Goal: Task Accomplishment & Management: Use online tool/utility

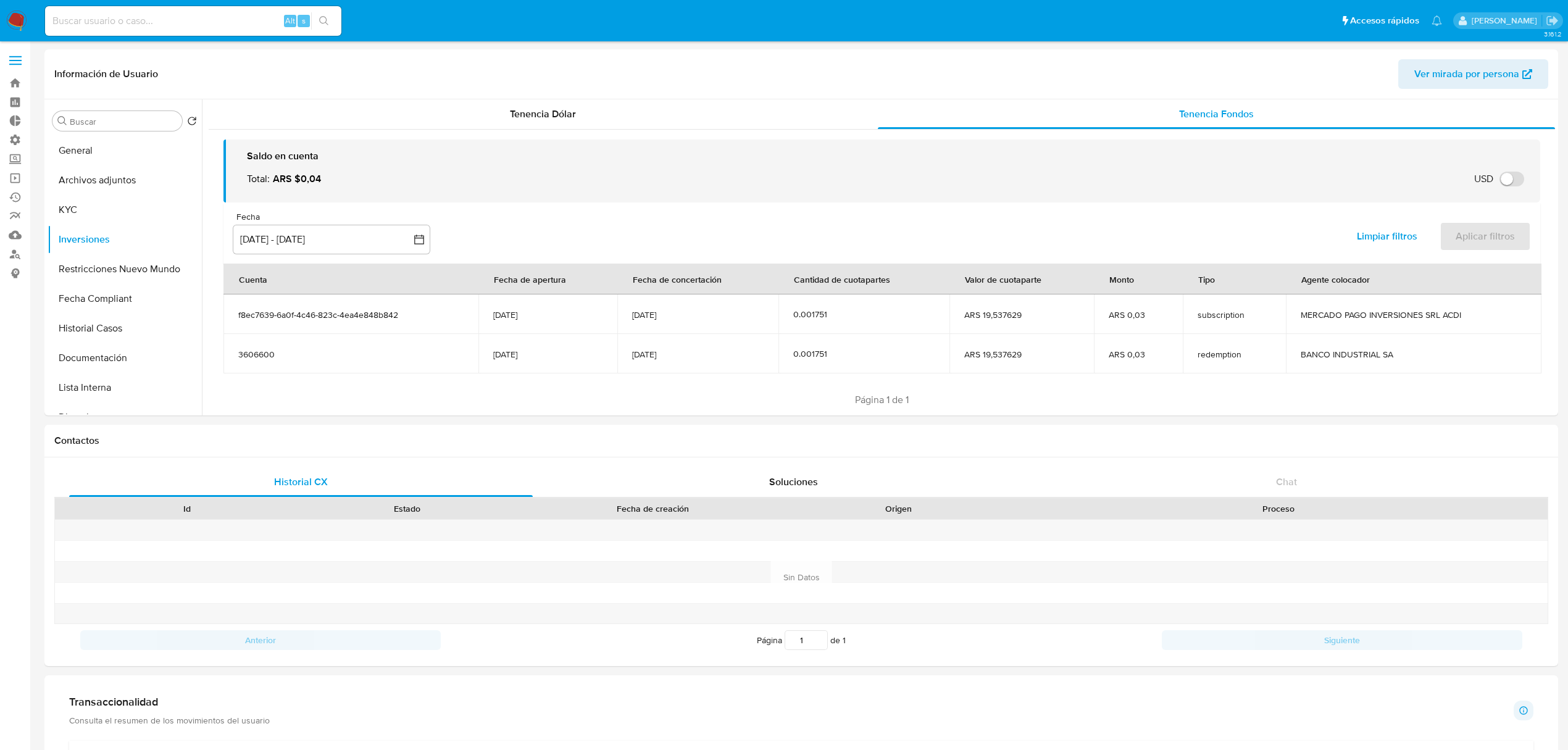
select select "10"
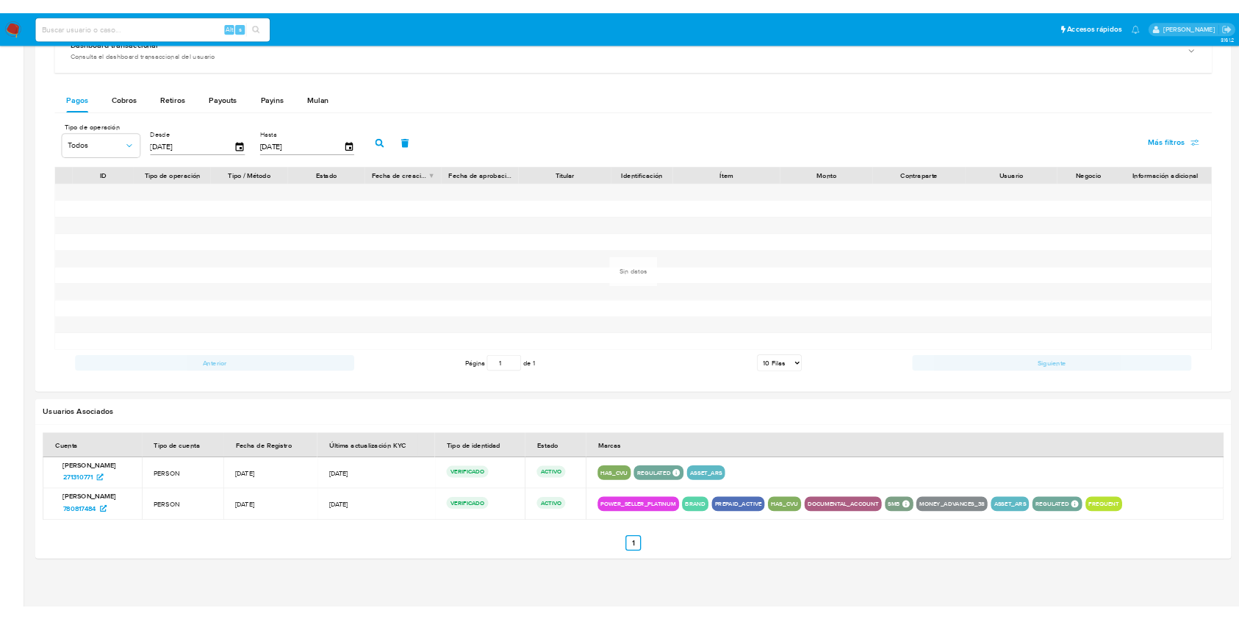
scroll to position [31, 0]
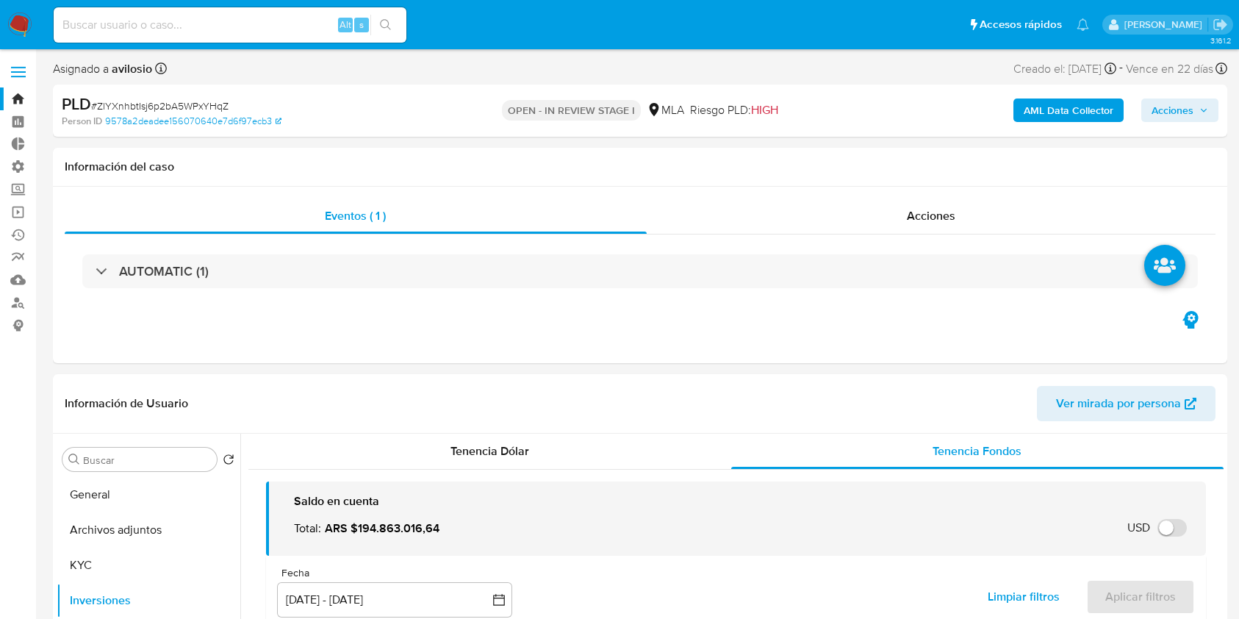
select select "10"
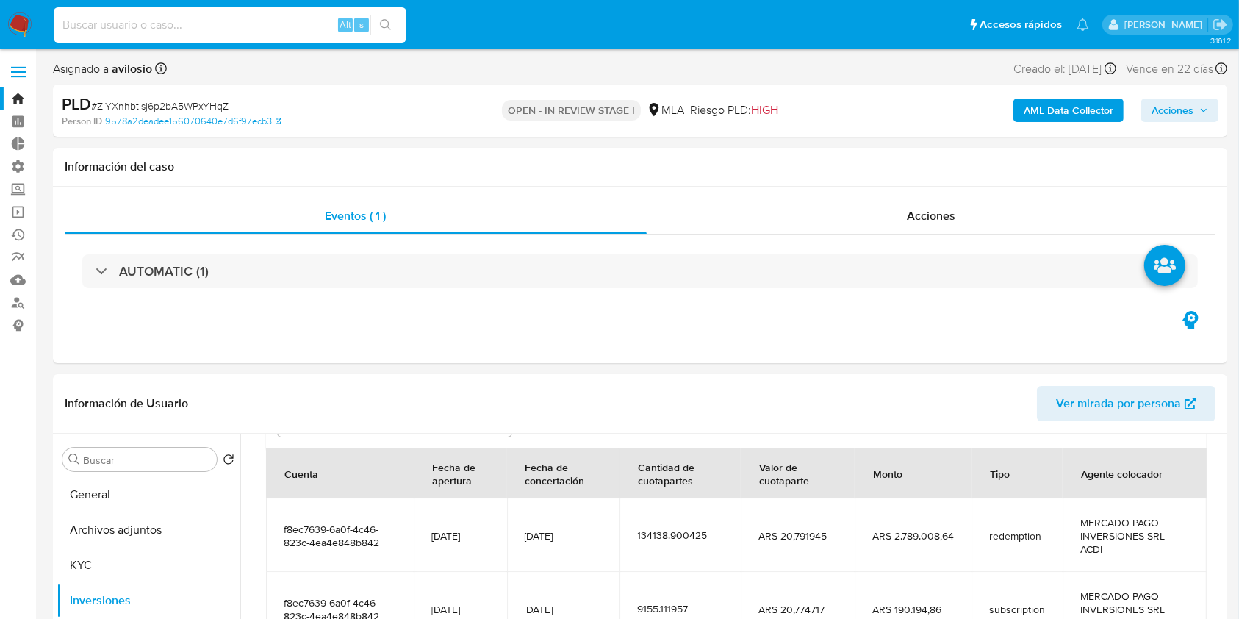
click at [235, 23] on input at bounding box center [230, 24] width 353 height 19
paste input "ZlYXnhbtIsj6p2bA5WPxYHqZ"
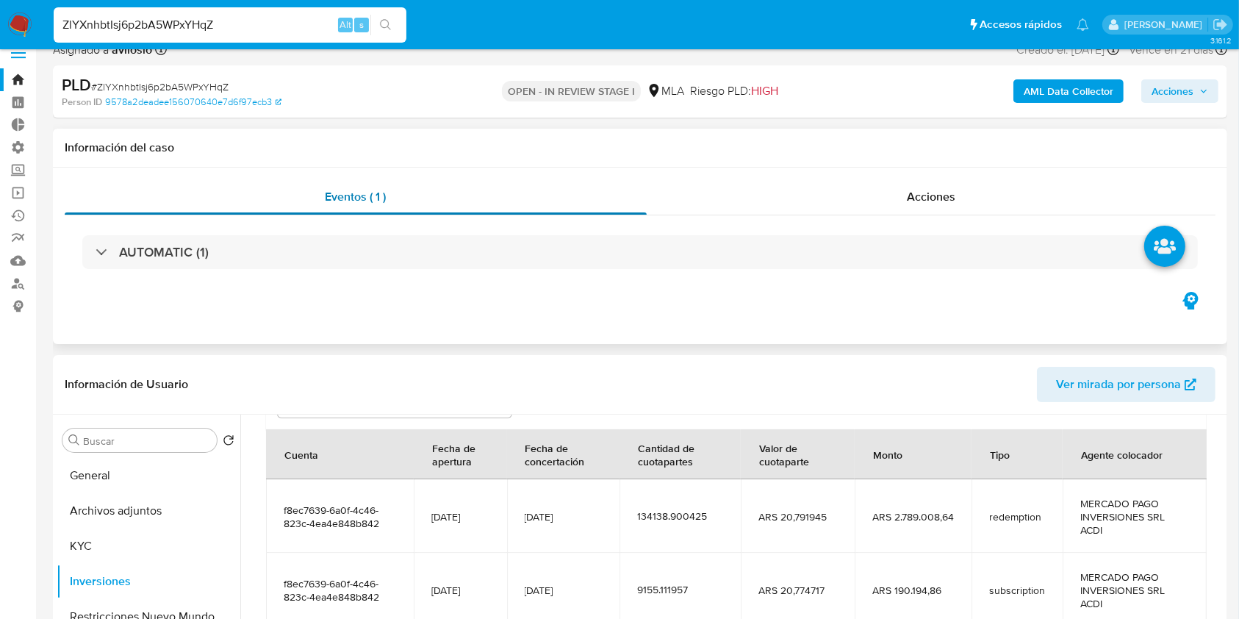
scroll to position [10, 0]
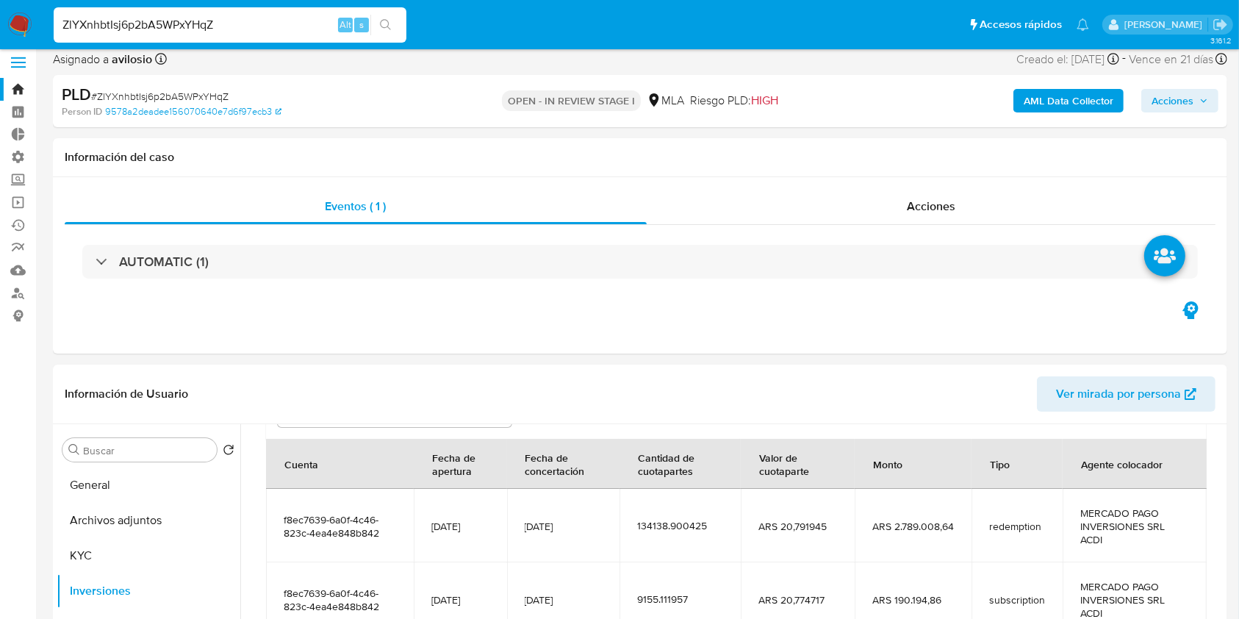
type input "ZlYXnhbtIsj6p2bA5WPxYHqZ"
click at [1086, 123] on div "PLD # ZlYXnhbtIsj6p2bA5WPxYHqZ Person ID 9578a2deadee156070640e7d6f97ecb3 OPEN …" at bounding box center [640, 101] width 1174 height 52
click at [1067, 109] on b "AML Data Collector" at bounding box center [1068, 101] width 90 height 24
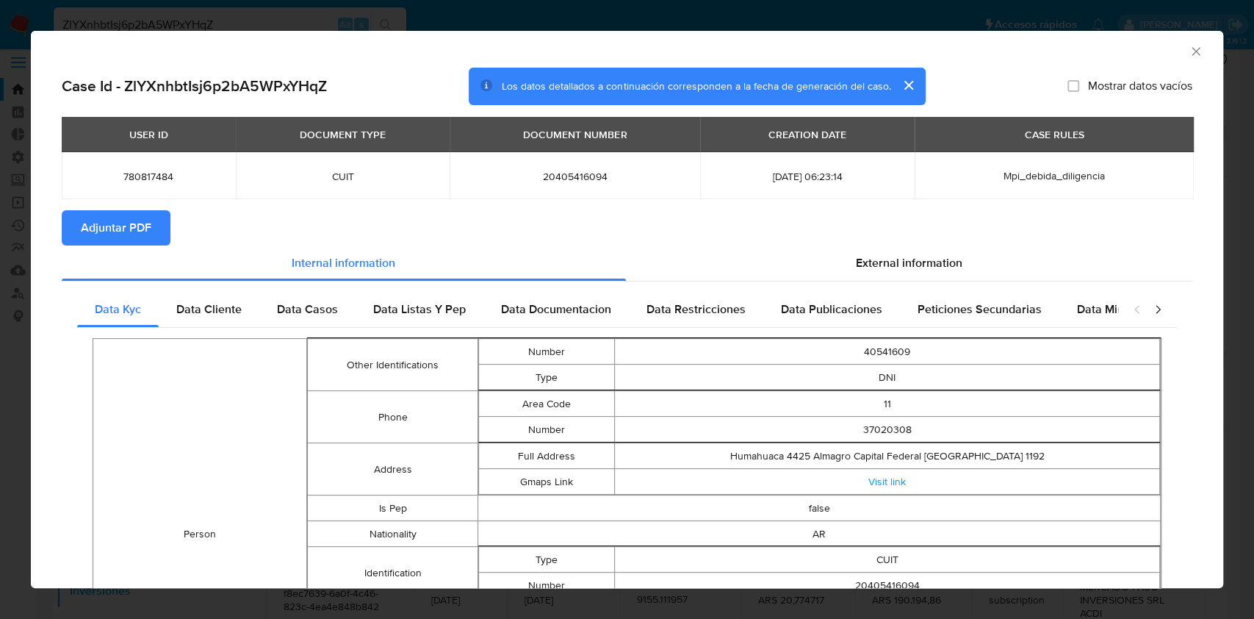
click at [154, 229] on button "Adjuntar PDF" at bounding box center [116, 227] width 109 height 35
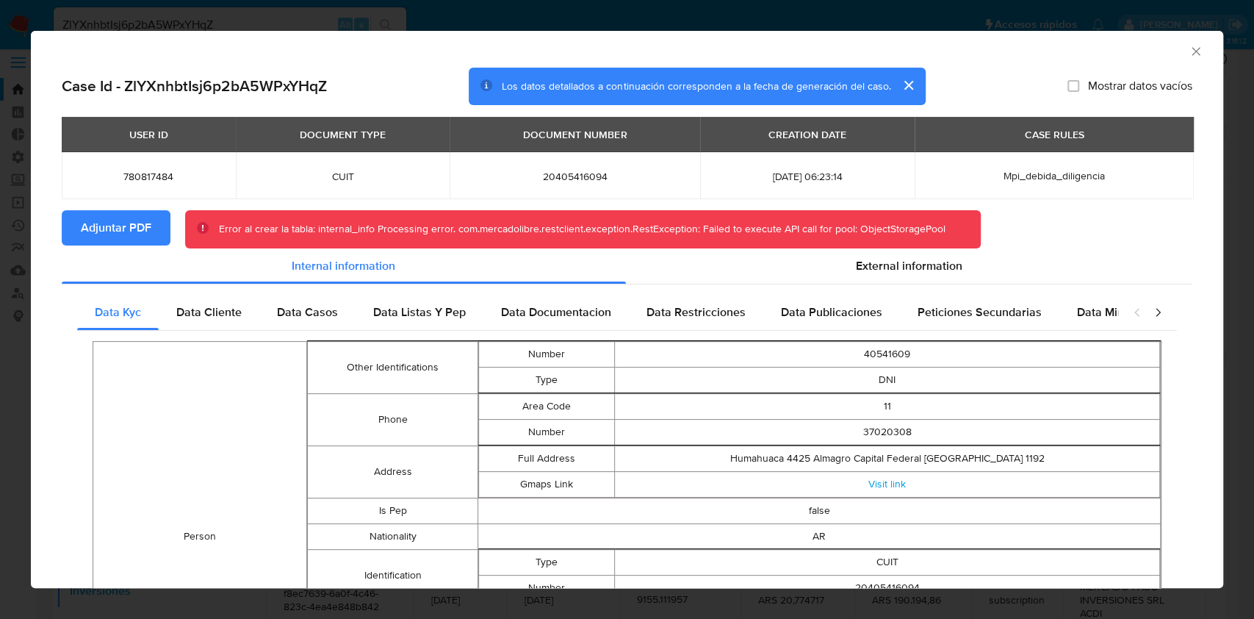
click at [1189, 46] on icon "Cerrar ventana" at bounding box center [1196, 51] width 15 height 15
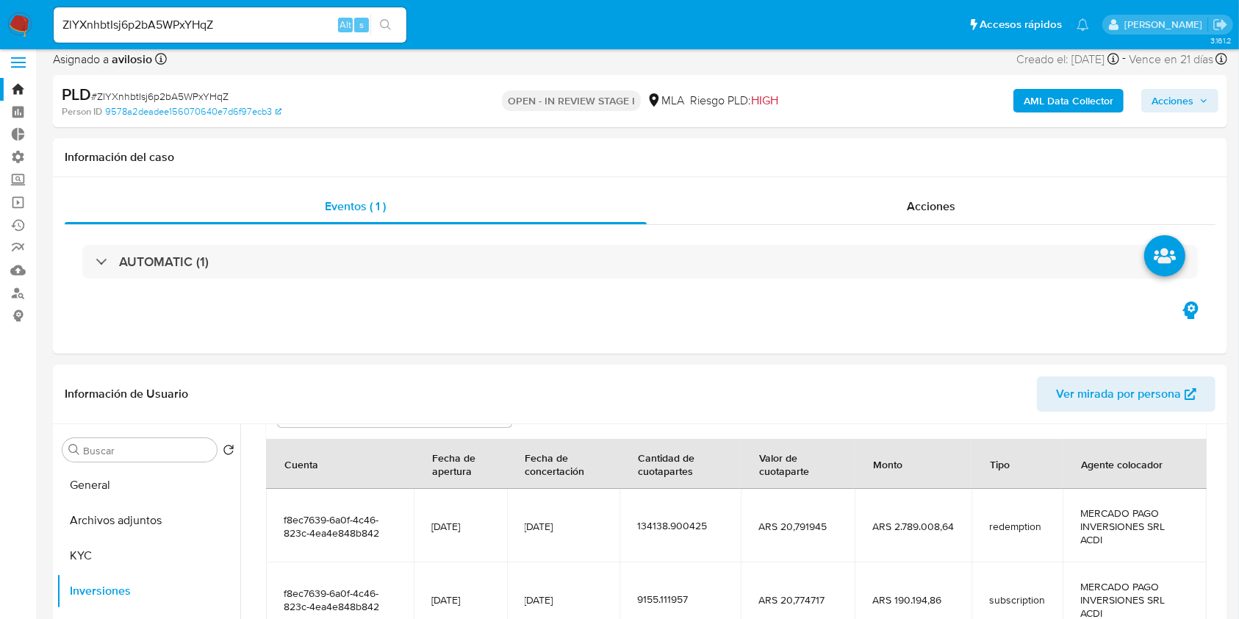
click at [1075, 104] on b "AML Data Collector" at bounding box center [1068, 101] width 90 height 24
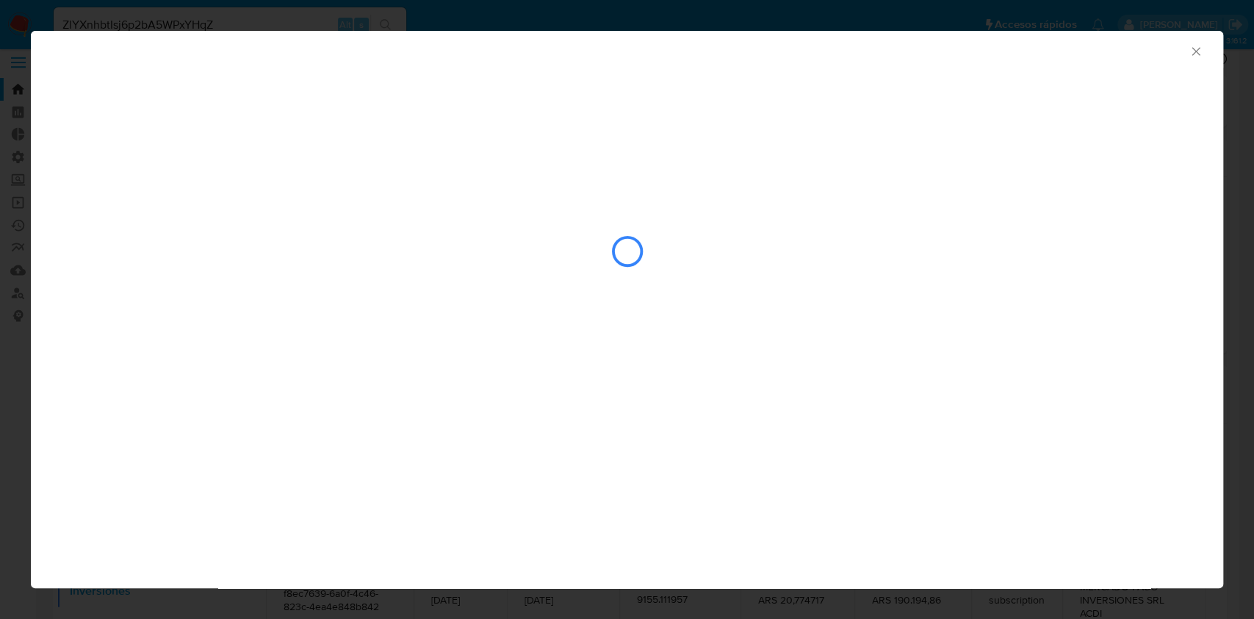
click at [1194, 44] on icon "Cerrar ventana" at bounding box center [1196, 51] width 15 height 15
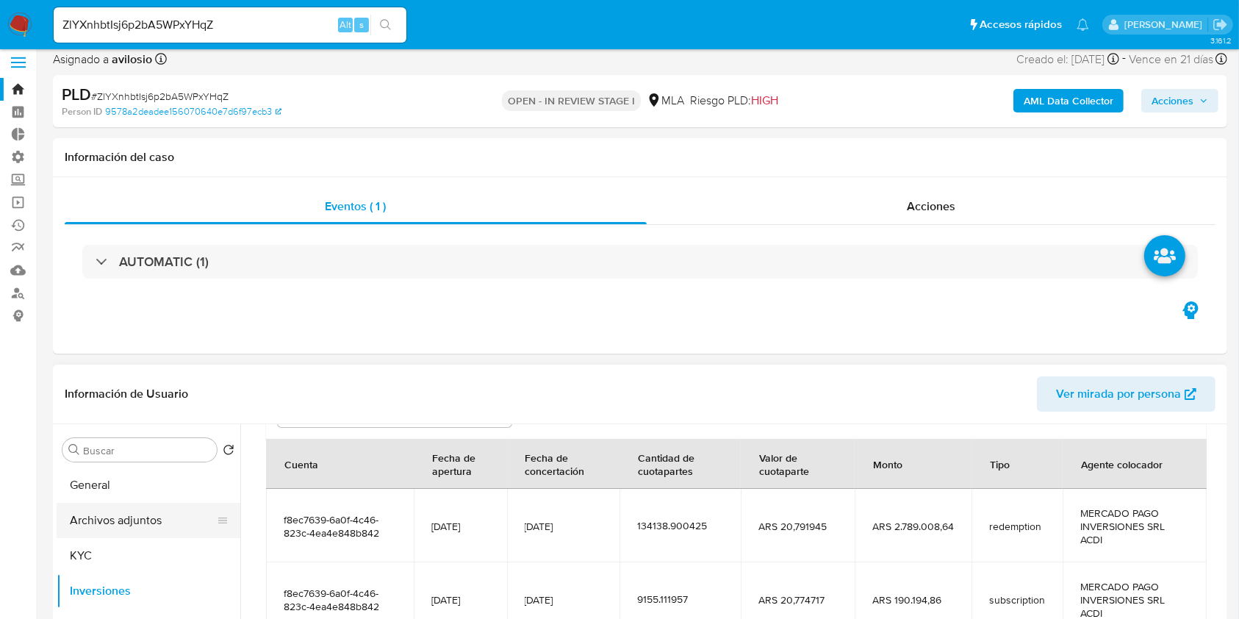
click at [128, 513] on button "Archivos adjuntos" at bounding box center [143, 519] width 172 height 35
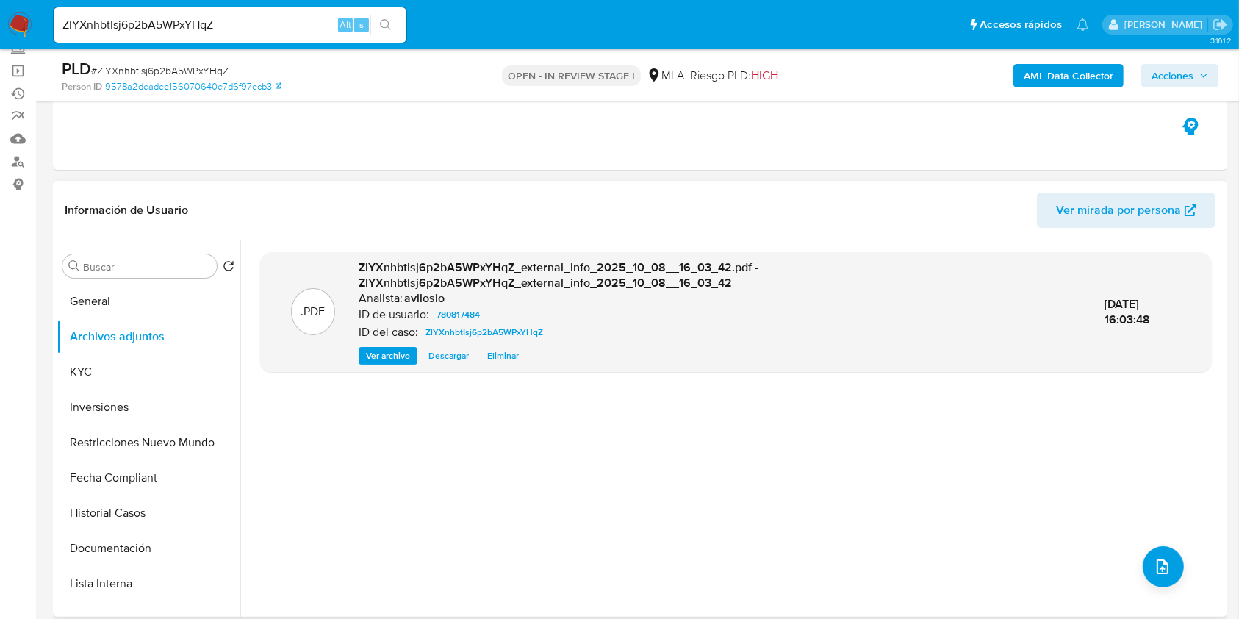
scroll to position [0, 0]
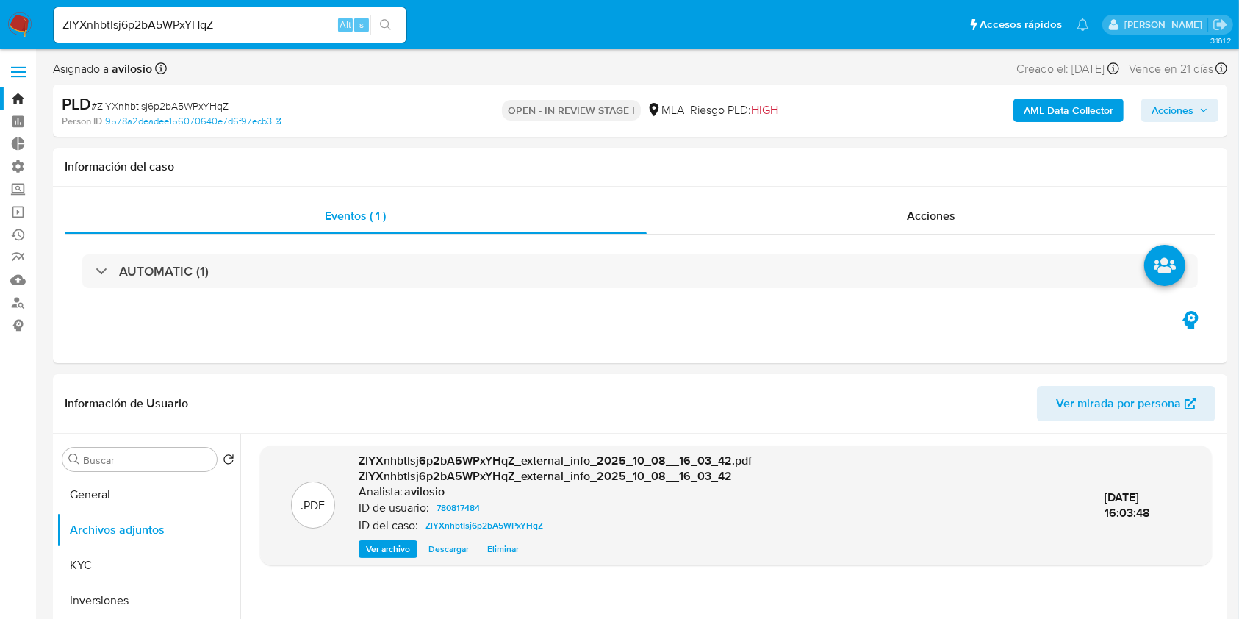
click at [1064, 120] on b "AML Data Collector" at bounding box center [1068, 110] width 90 height 24
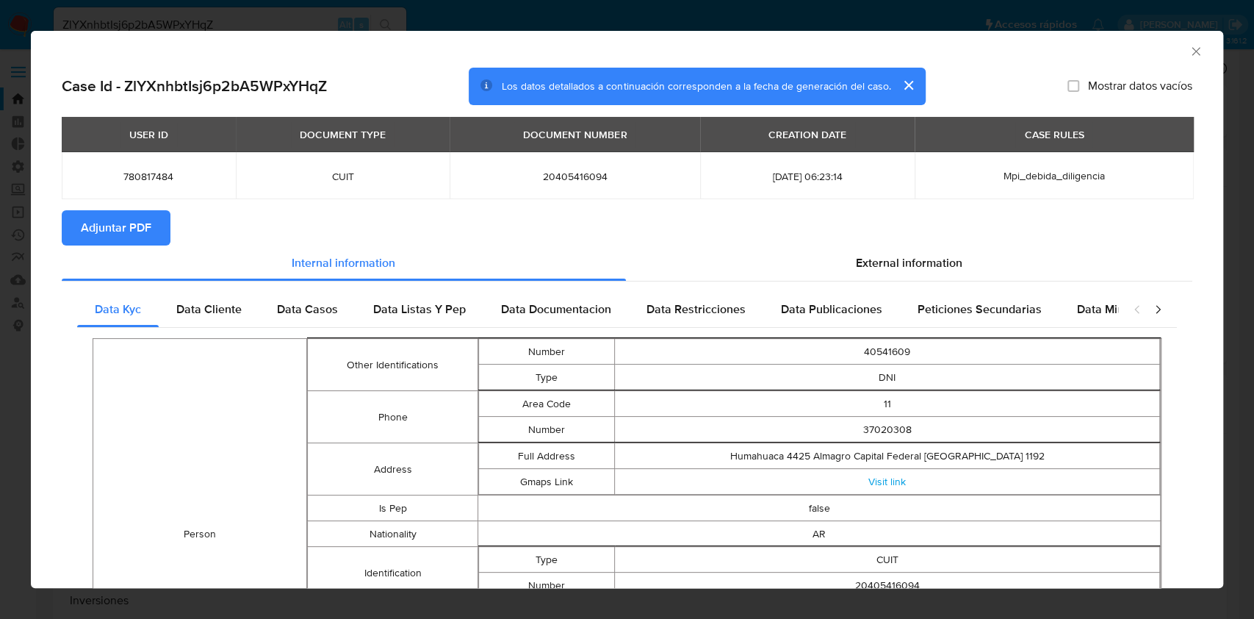
click at [123, 226] on span "Adjuntar PDF" at bounding box center [116, 228] width 71 height 32
click at [1175, 40] on div "AML Data Collector" at bounding box center [627, 49] width 1192 height 37
click at [1189, 44] on icon "Cerrar ventana" at bounding box center [1196, 51] width 15 height 15
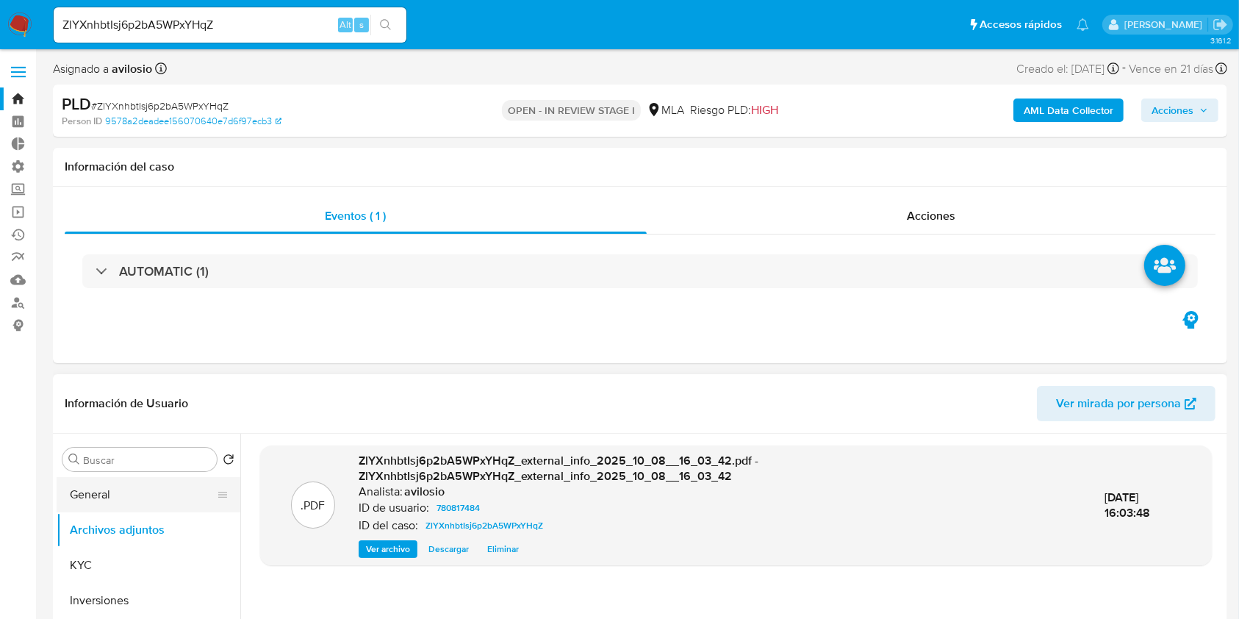
click at [119, 497] on button "General" at bounding box center [143, 494] width 172 height 35
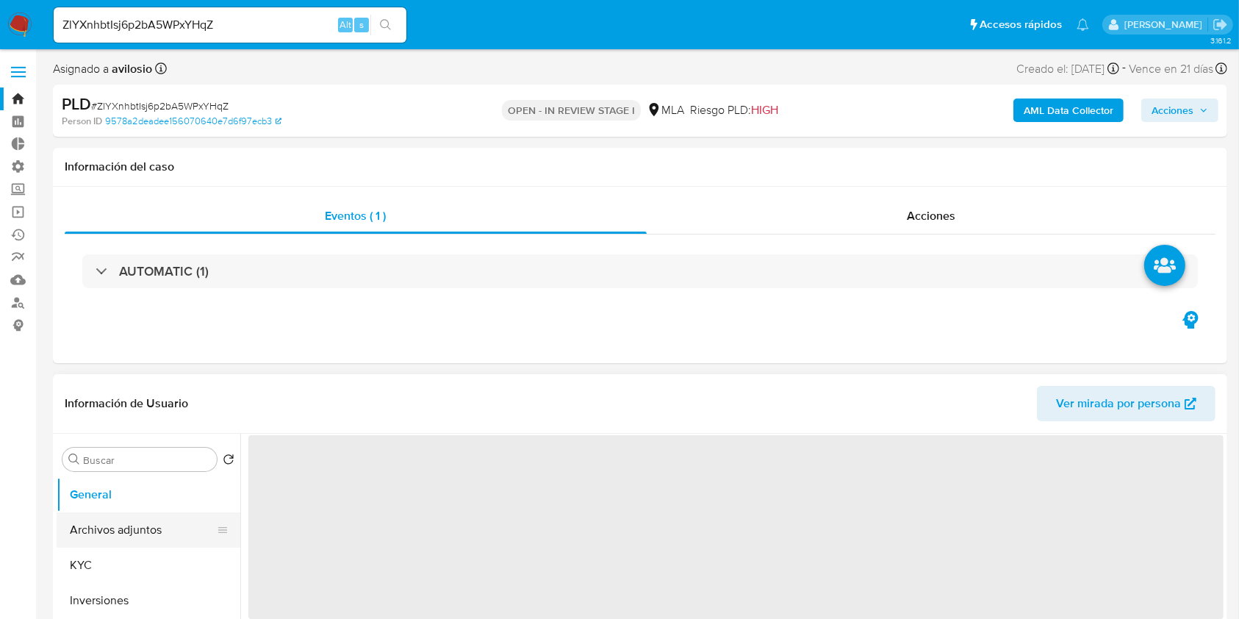
click at [117, 526] on button "Archivos adjuntos" at bounding box center [143, 529] width 172 height 35
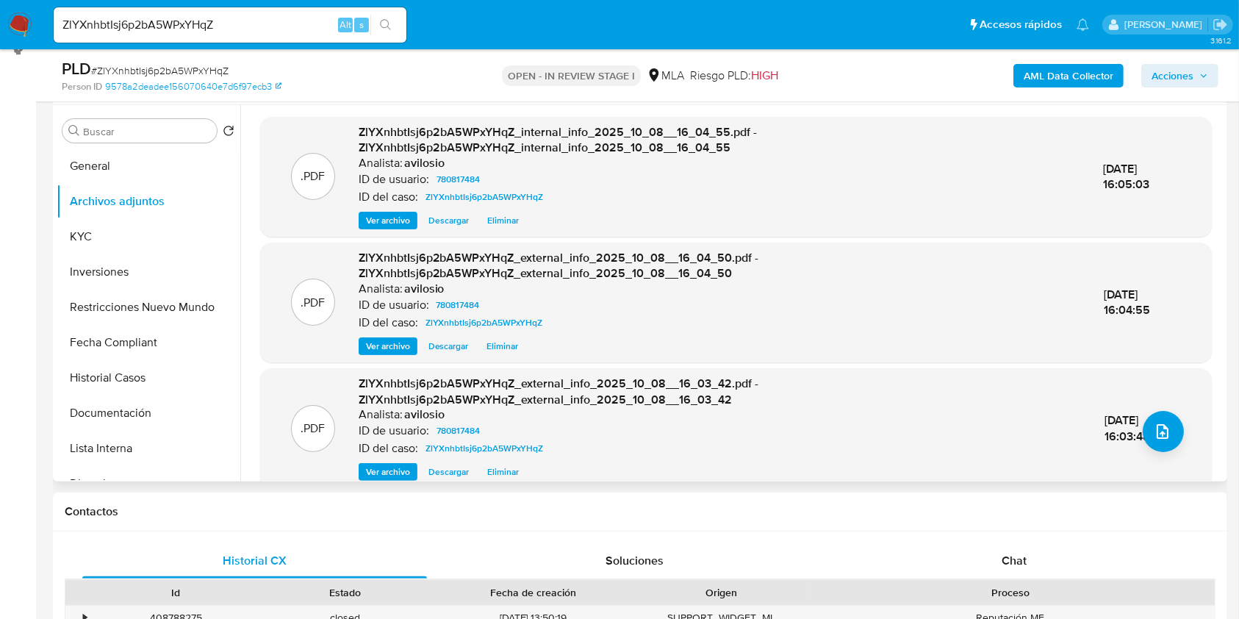
scroll to position [178, 0]
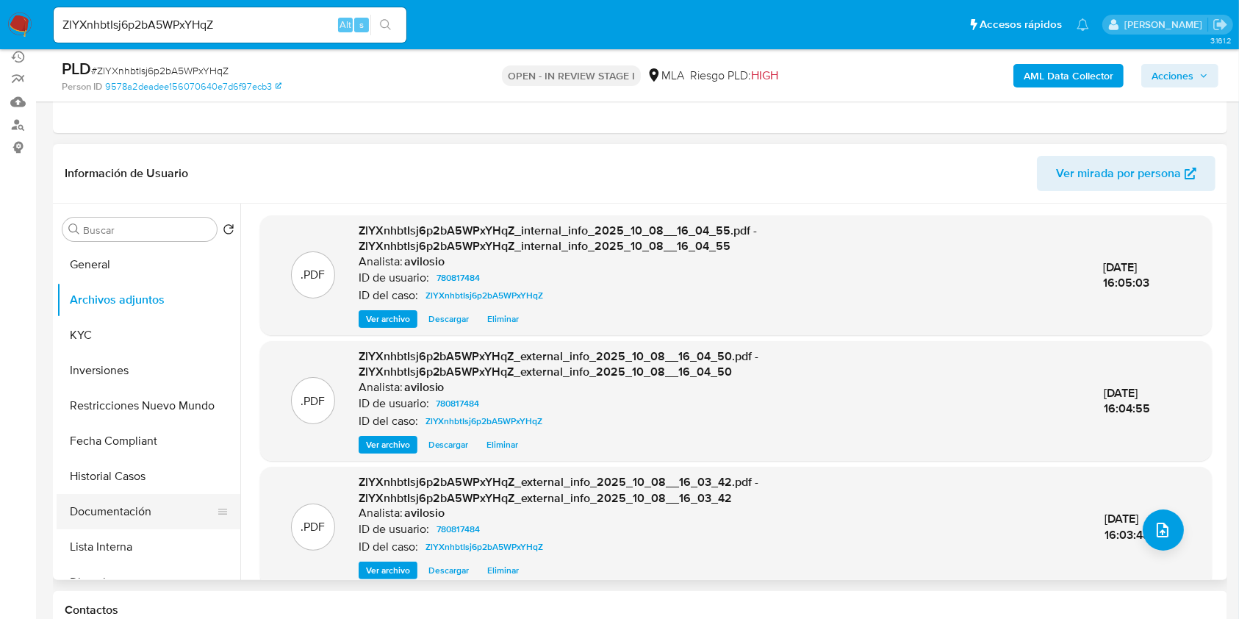
click at [101, 494] on button "Documentación" at bounding box center [143, 511] width 172 height 35
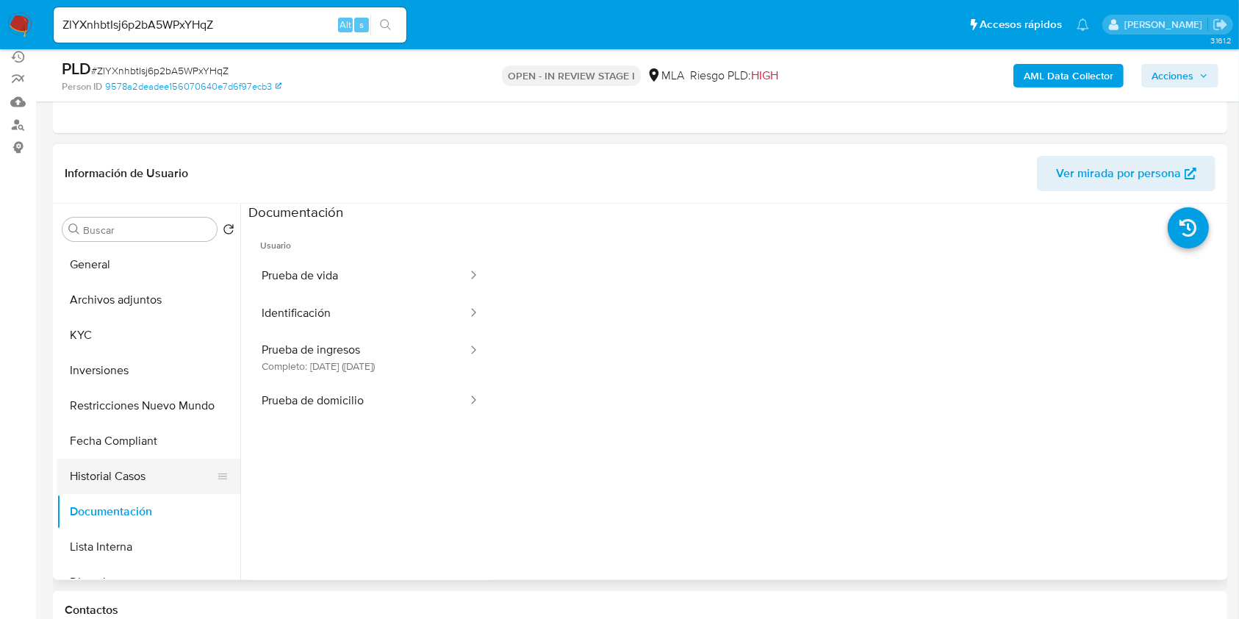
click at [113, 474] on button "Historial Casos" at bounding box center [143, 475] width 172 height 35
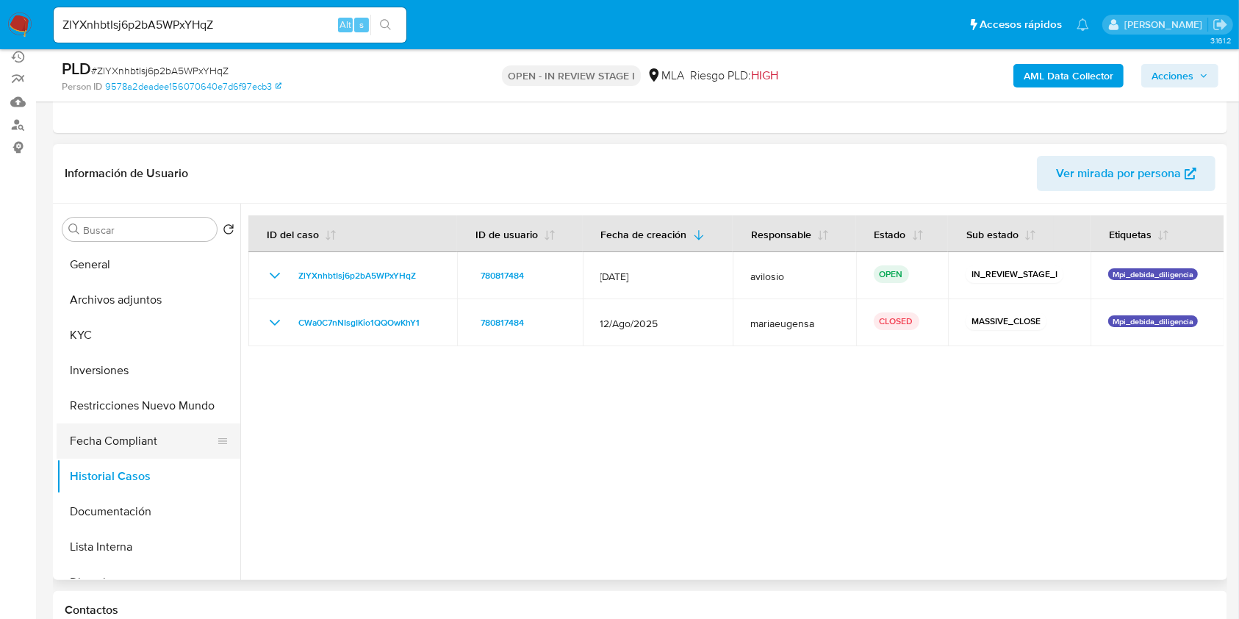
click at [96, 448] on button "Fecha Compliant" at bounding box center [143, 440] width 172 height 35
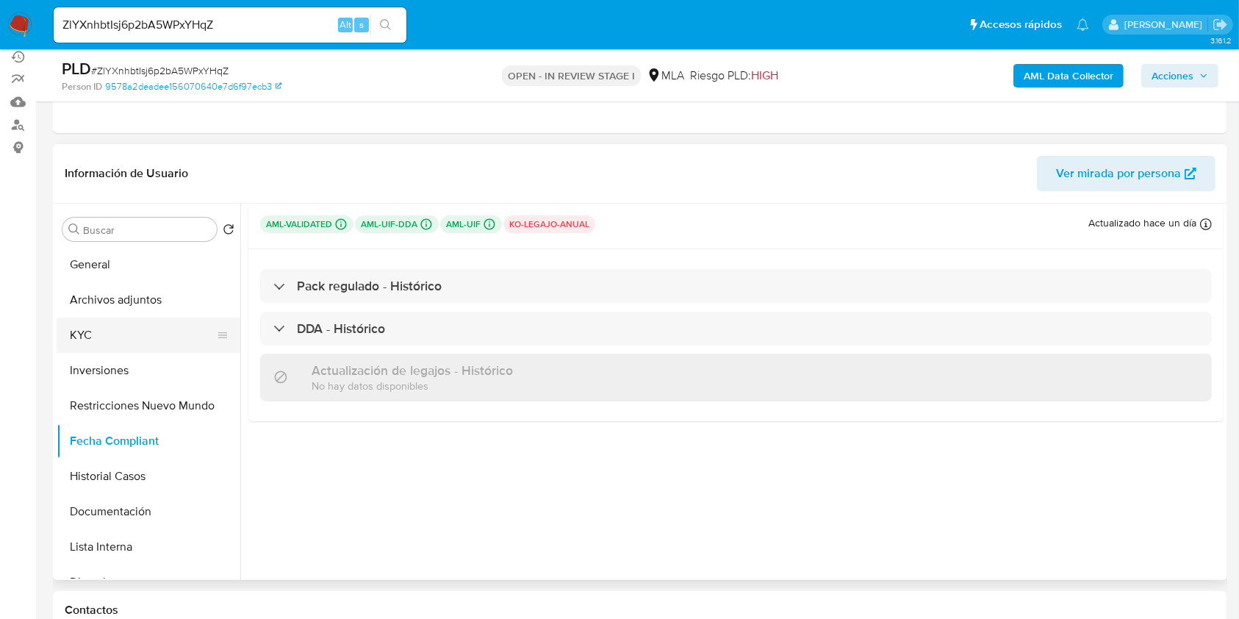
click at [134, 333] on button "KYC" at bounding box center [143, 334] width 172 height 35
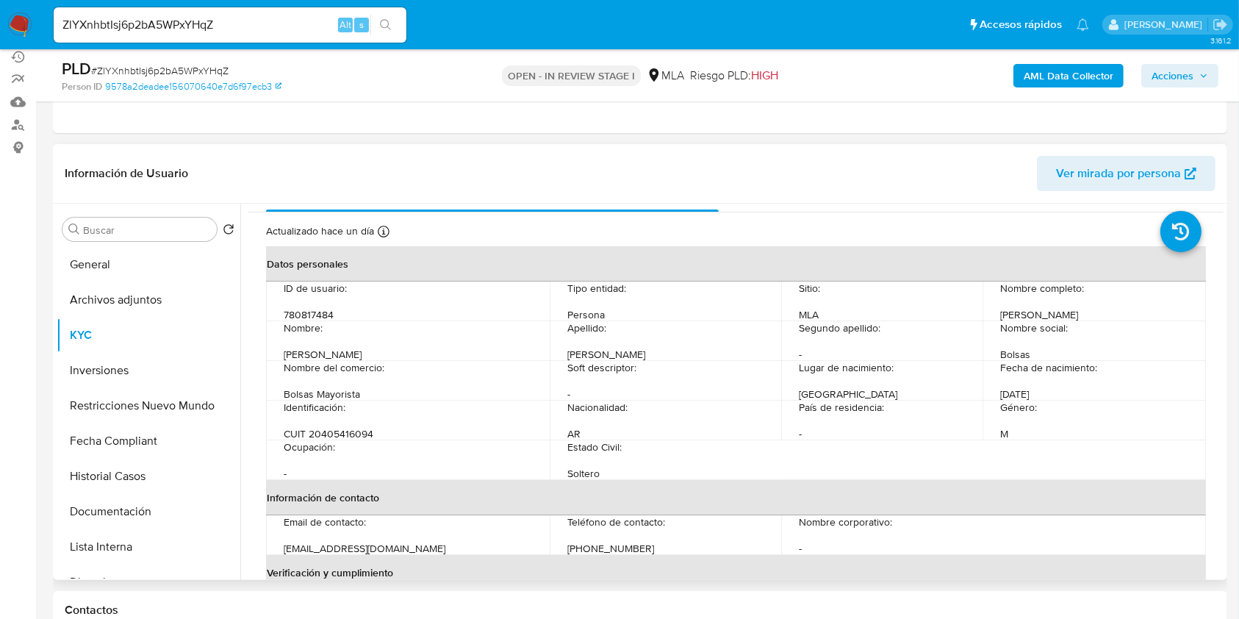
scroll to position [0, 0]
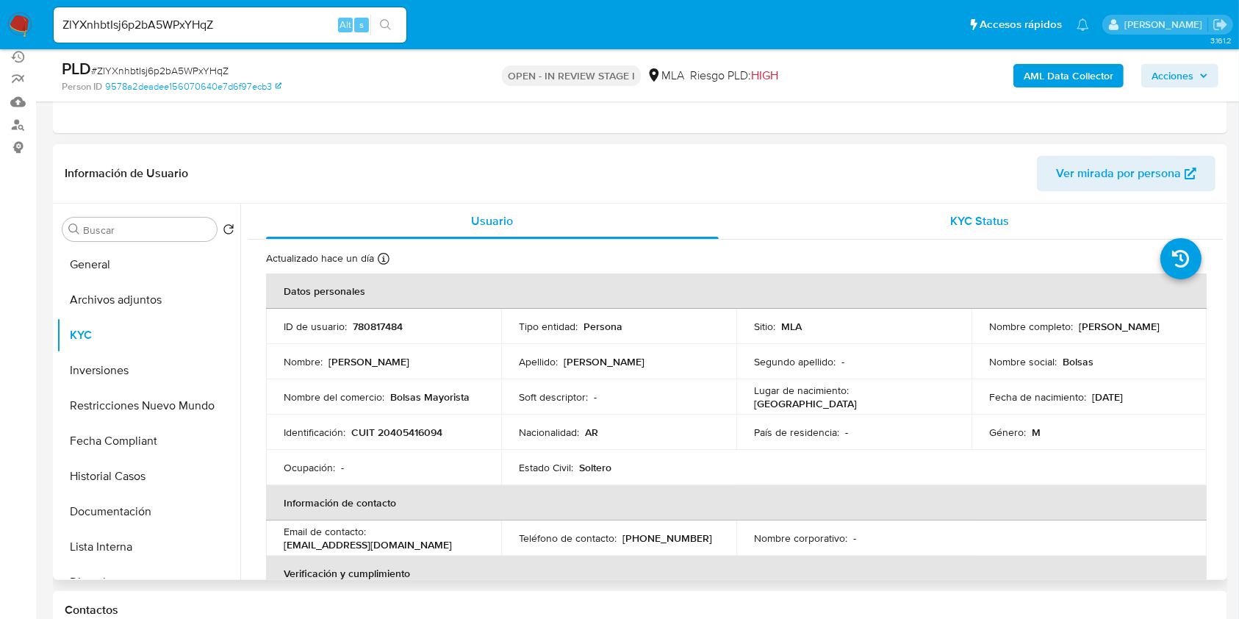
click at [1087, 217] on div "KYC Status" at bounding box center [980, 220] width 453 height 35
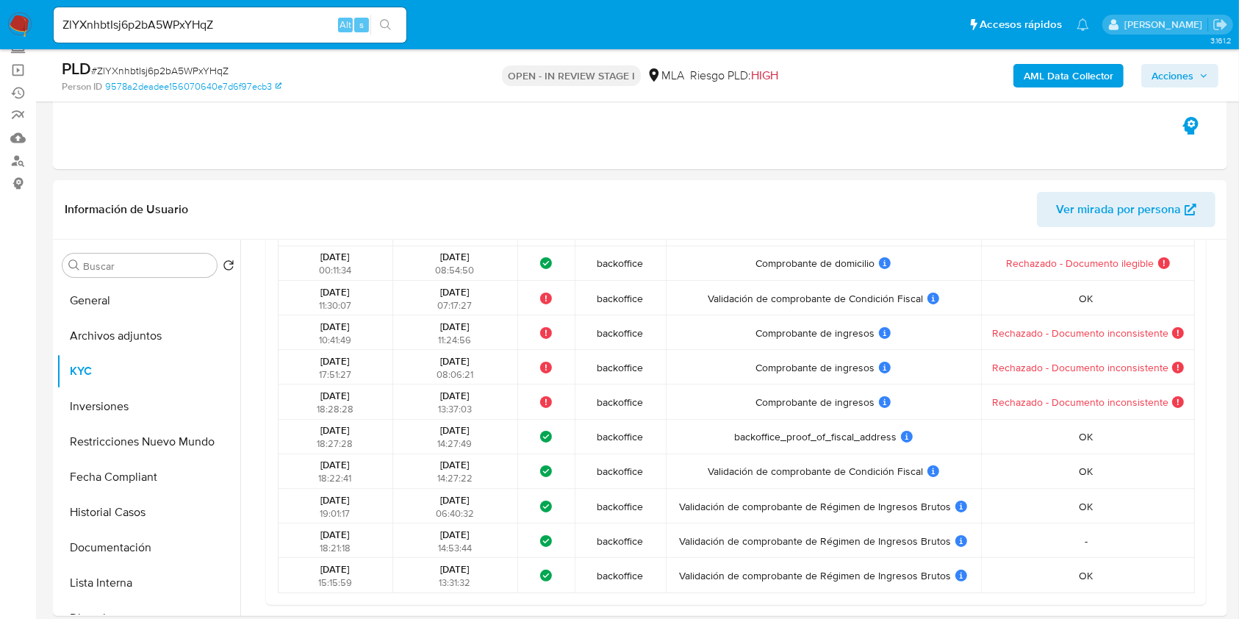
scroll to position [141, 0]
click at [145, 474] on button "Fecha Compliant" at bounding box center [143, 477] width 172 height 35
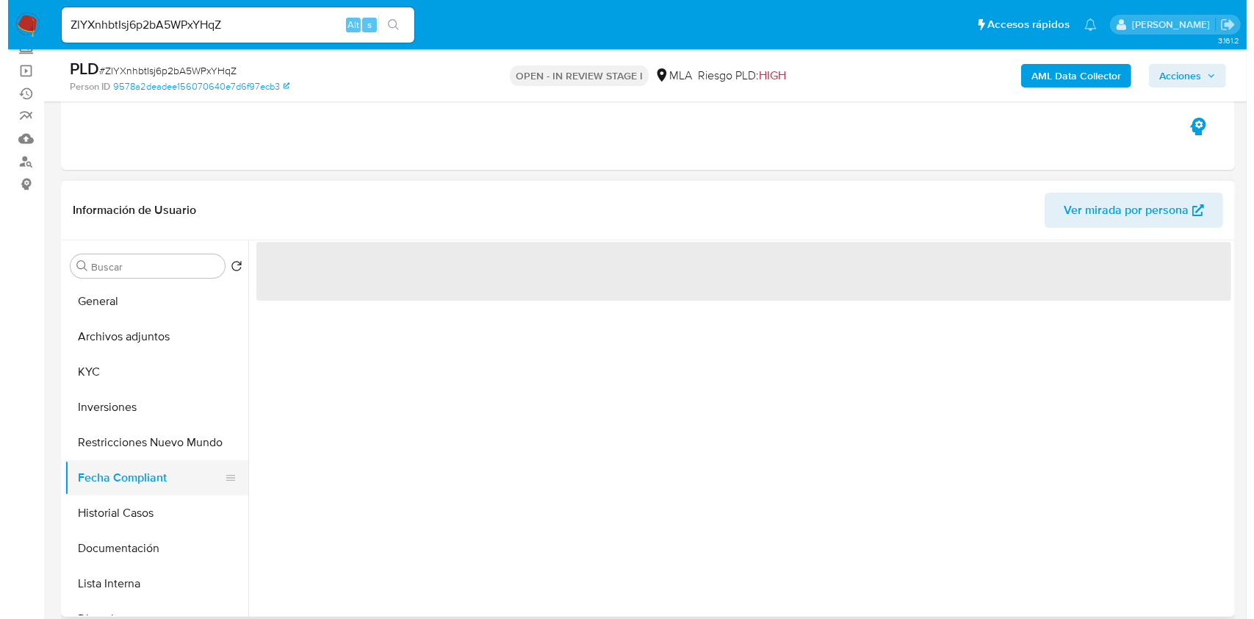
scroll to position [0, 0]
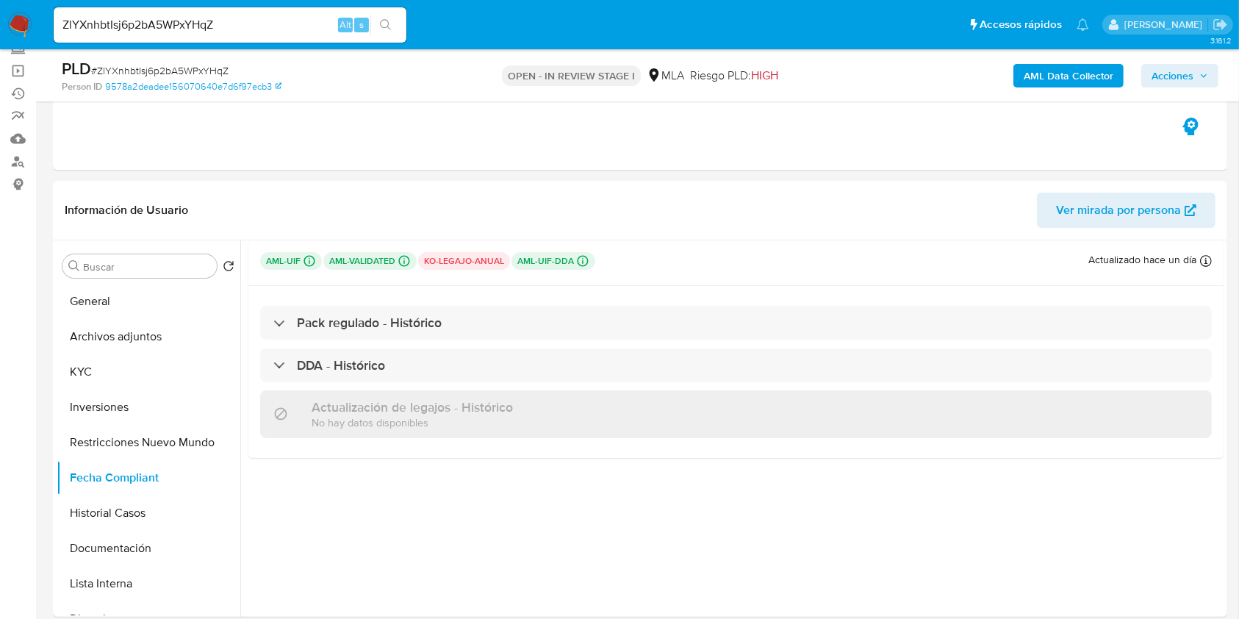
click at [1183, 78] on span "Acciones" at bounding box center [1172, 76] width 42 height 24
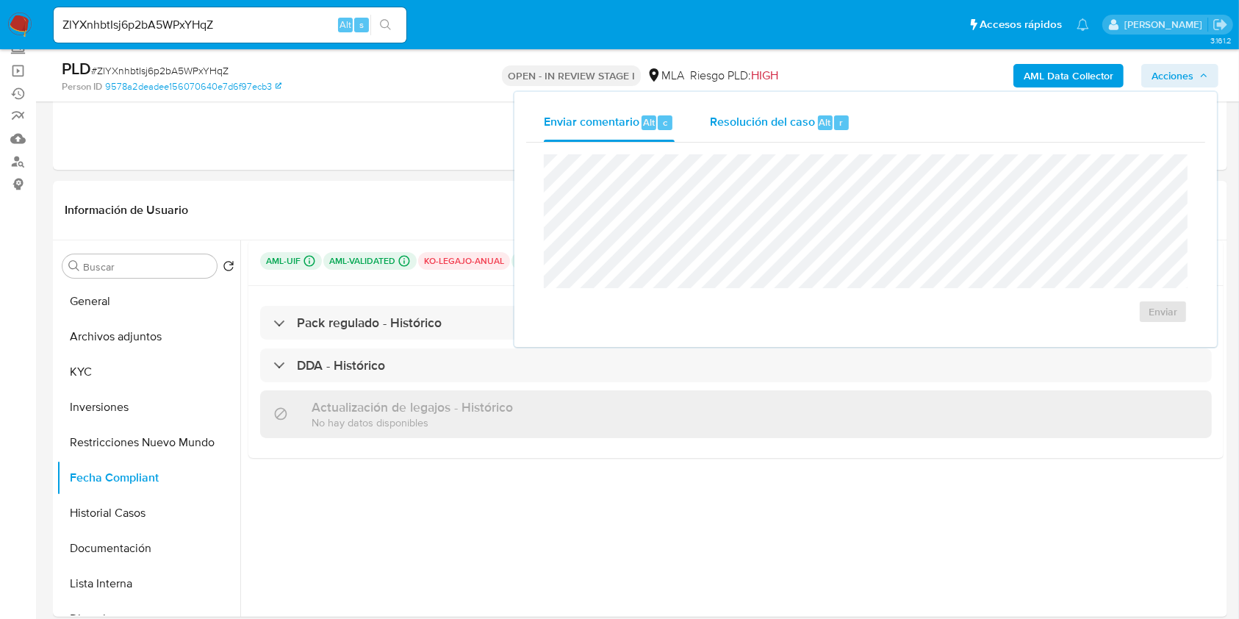
click at [754, 129] on span "Resolución del caso" at bounding box center [762, 121] width 105 height 17
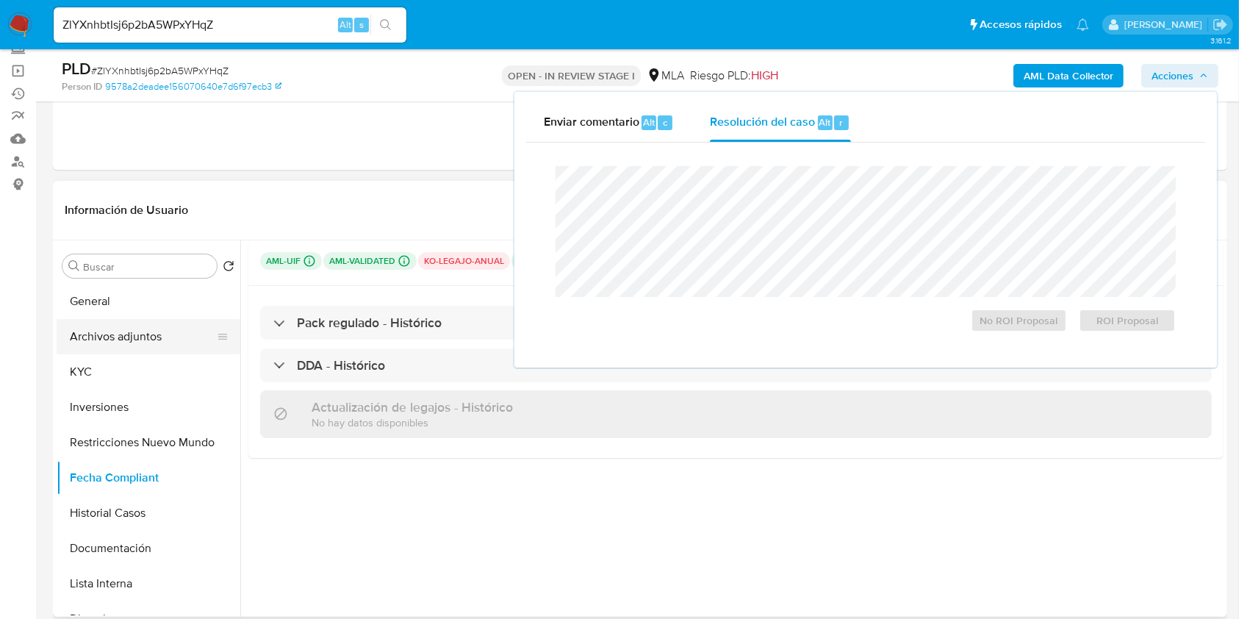
click at [78, 333] on button "Archivos adjuntos" at bounding box center [143, 336] width 172 height 35
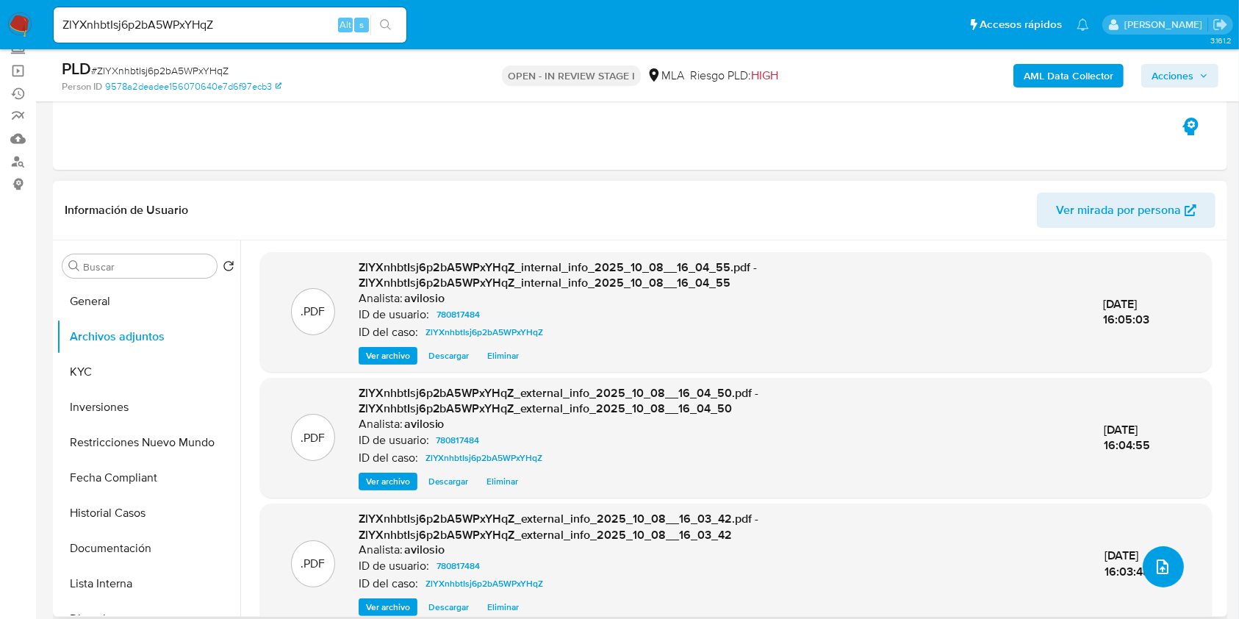
click at [1163, 565] on icon "upload-file" at bounding box center [1162, 567] width 18 height 18
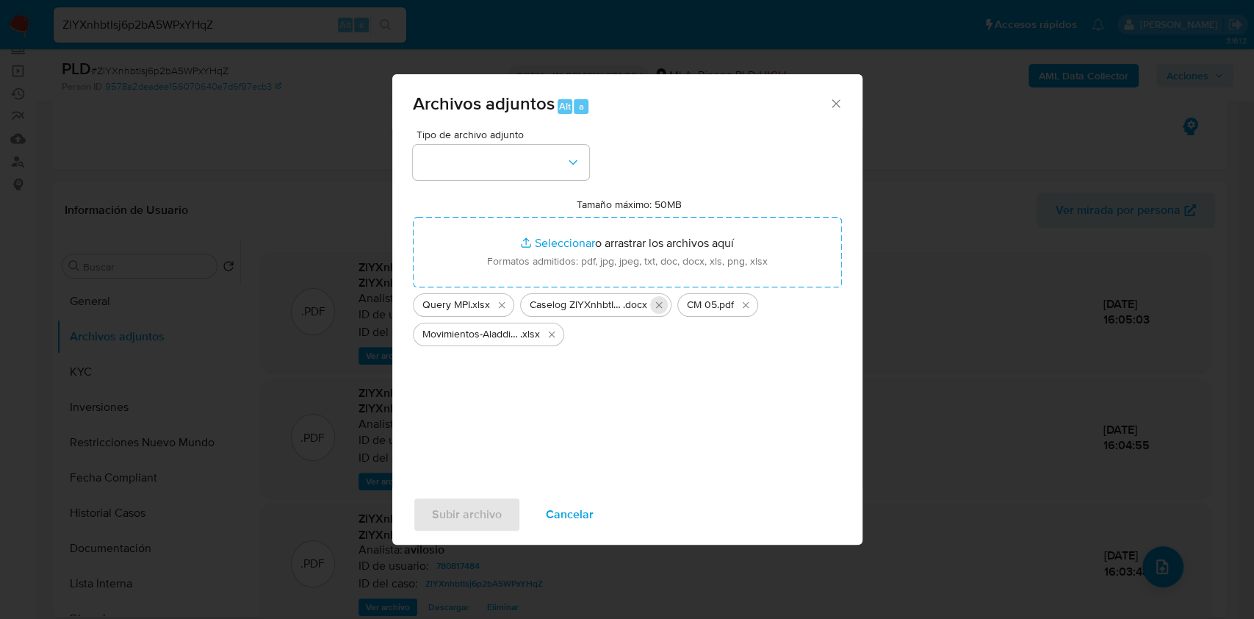
click at [660, 308] on icon "Eliminar Caselog ZlYXnhbtIsj6p2bA5WPxYHqZ_2025_10_08_11_33_14 (1).docx" at bounding box center [659, 305] width 12 height 12
click at [563, 160] on button "button" at bounding box center [501, 162] width 176 height 35
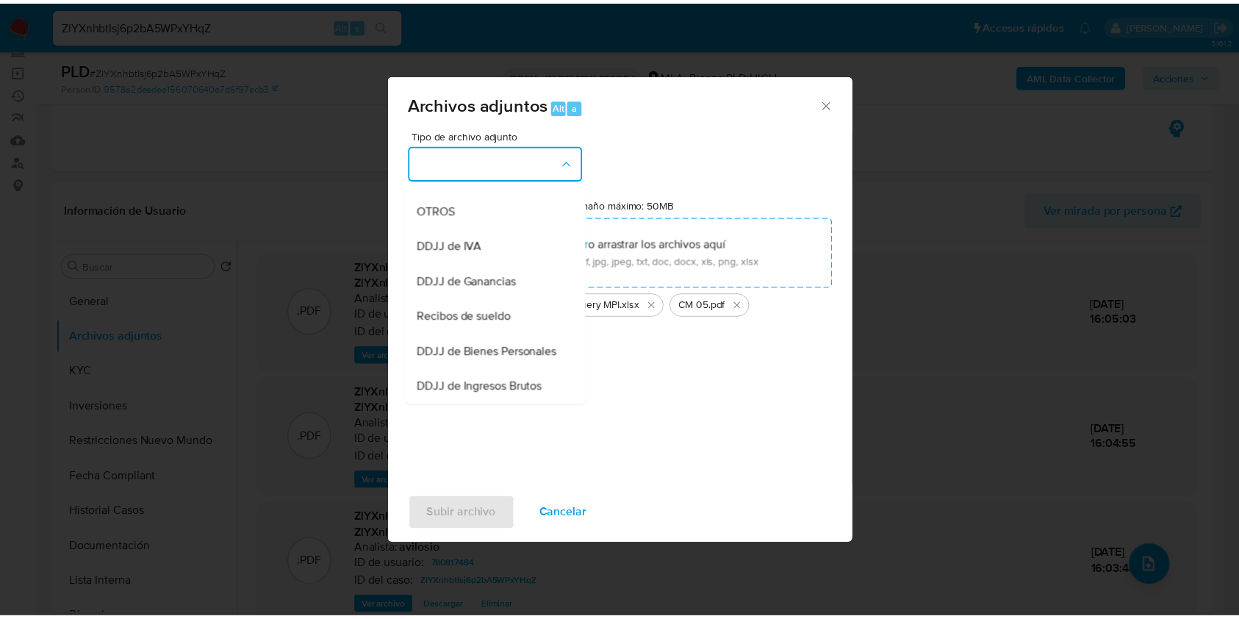
scroll to position [274, 0]
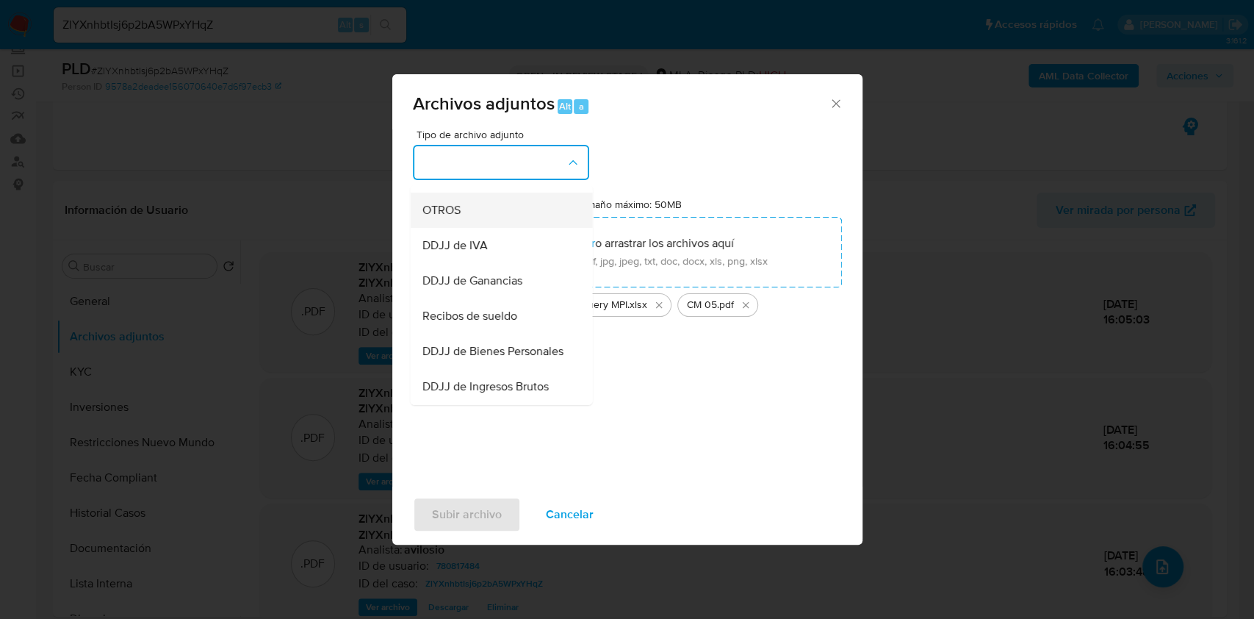
click at [486, 223] on div "OTROS" at bounding box center [497, 209] width 150 height 35
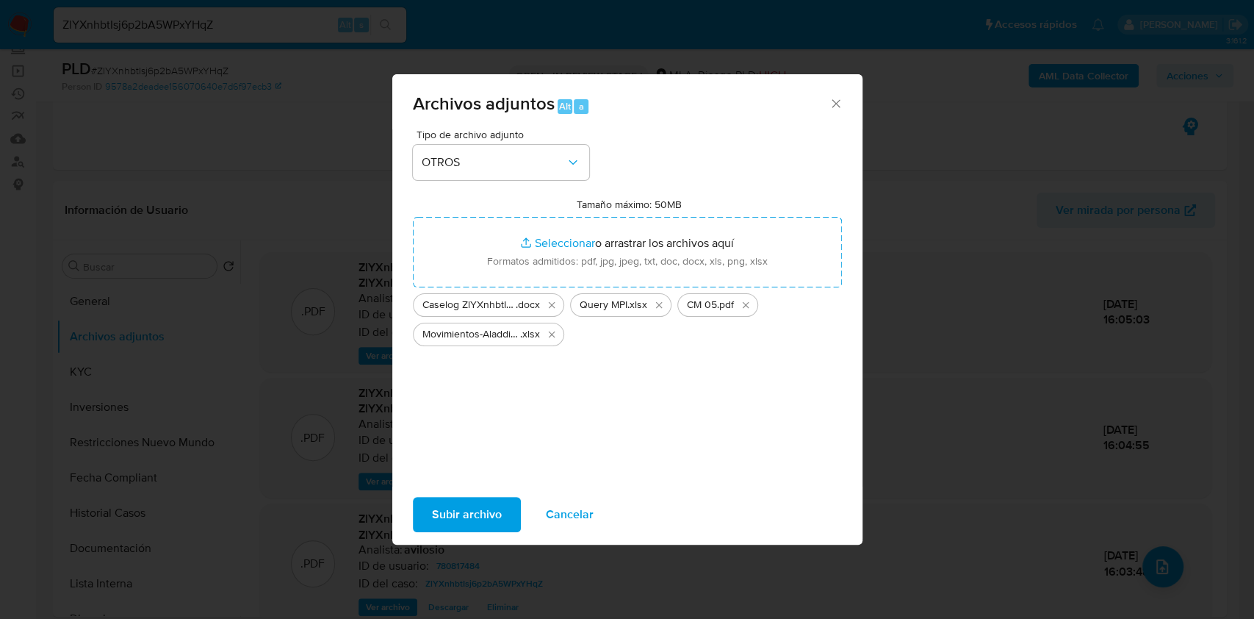
click at [458, 523] on span "Subir archivo" at bounding box center [467, 514] width 70 height 32
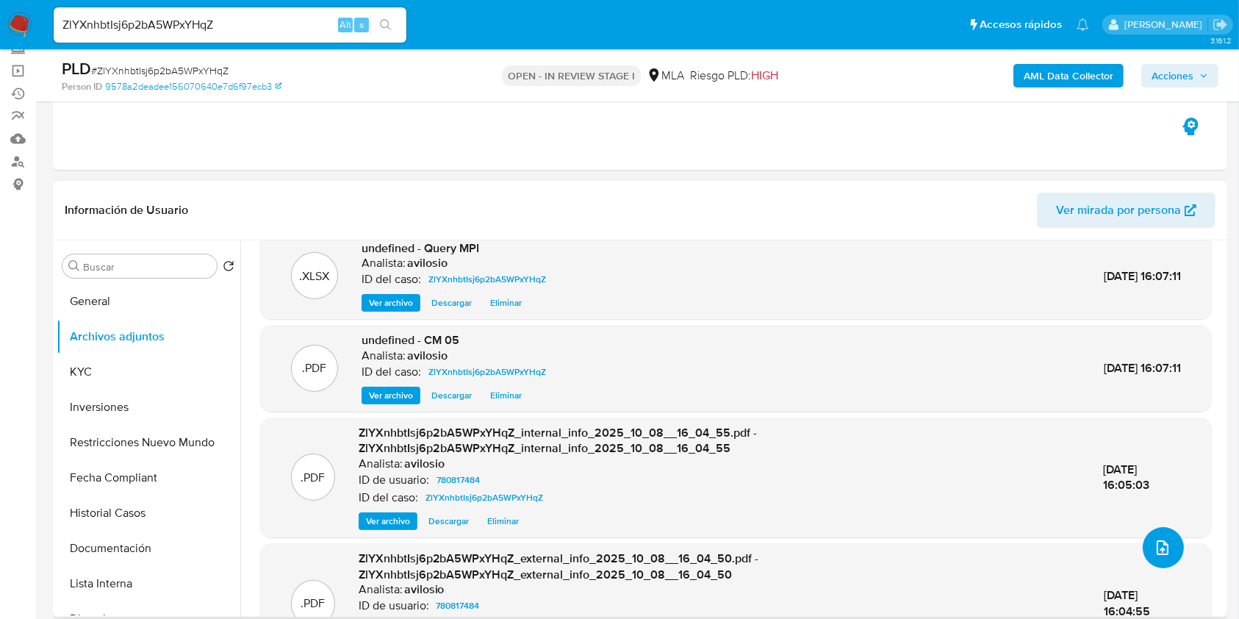
scroll to position [79, 0]
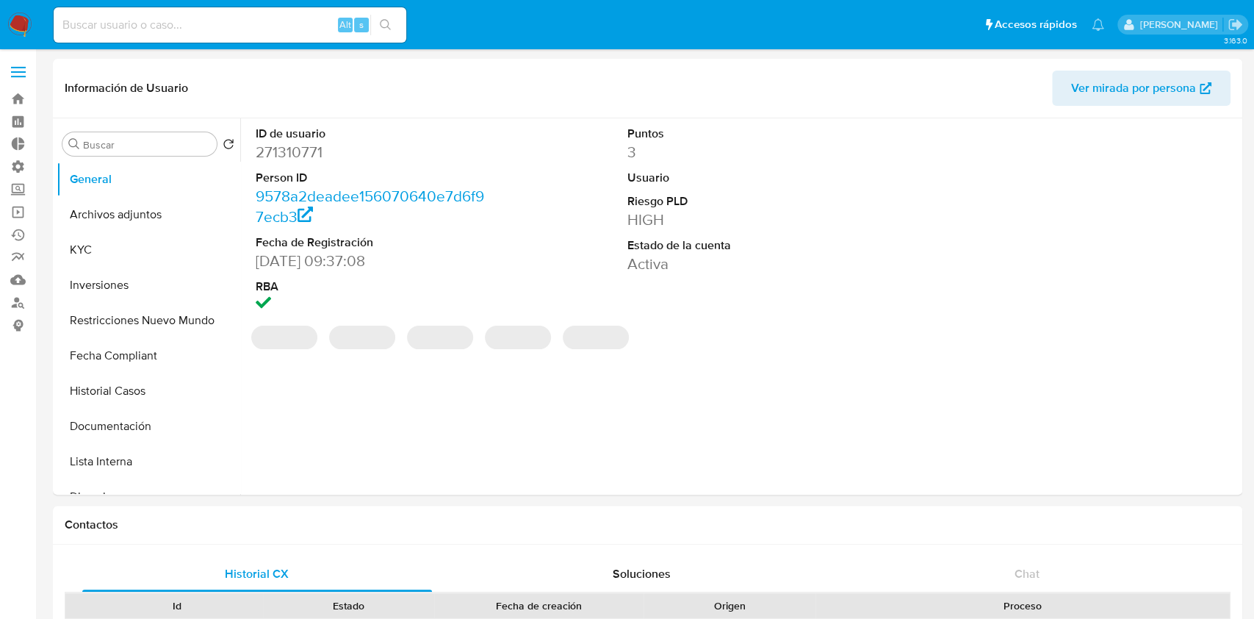
select select "10"
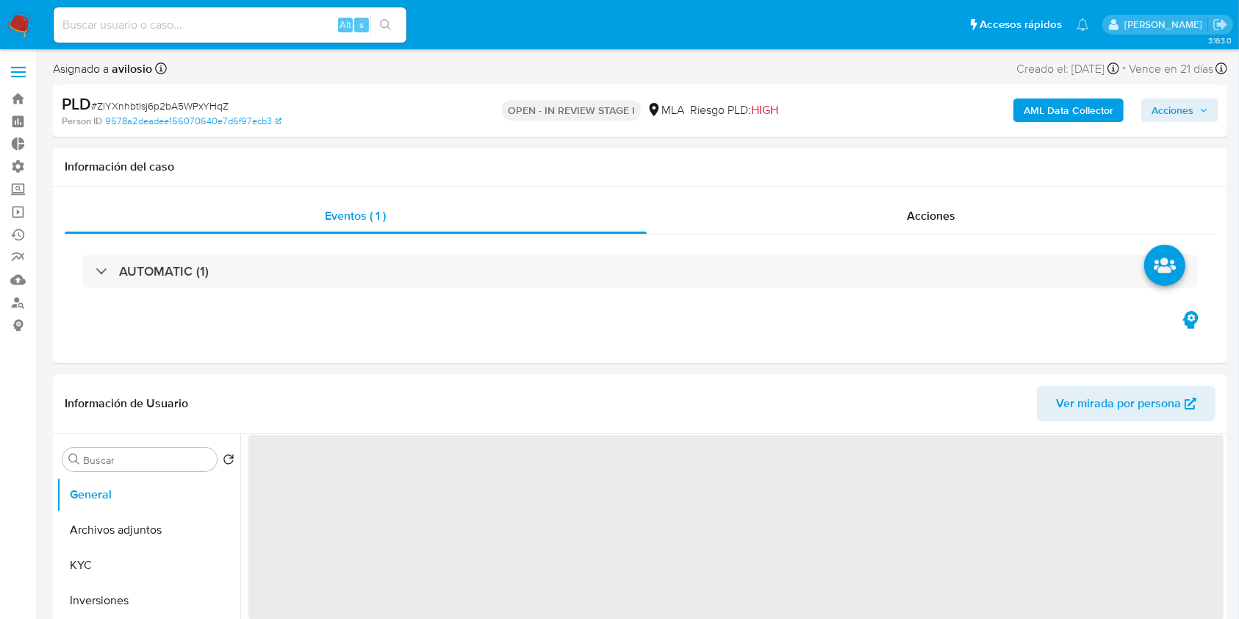
select select "10"
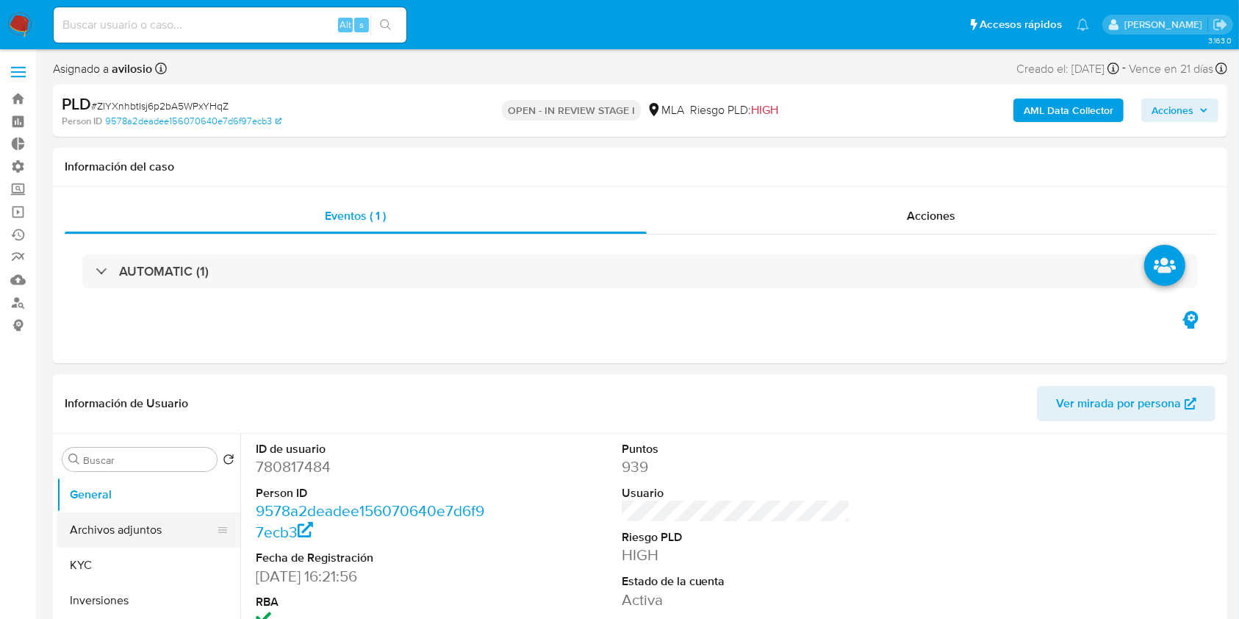
click at [129, 522] on button "Archivos adjuntos" at bounding box center [143, 529] width 172 height 35
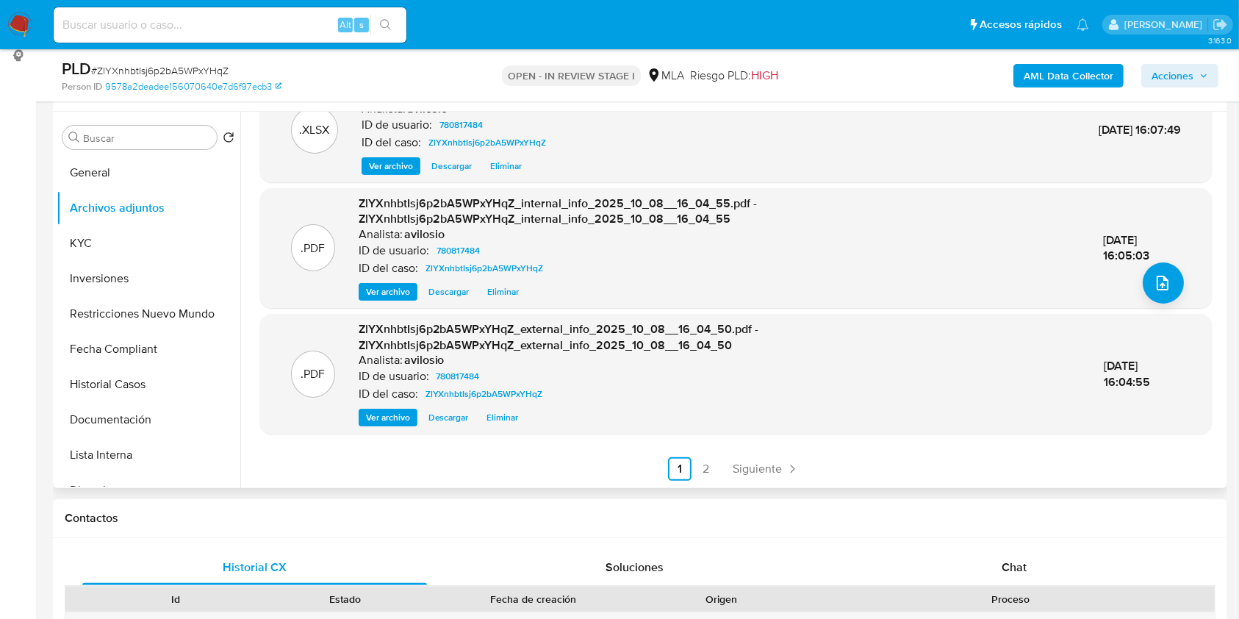
scroll to position [270, 0]
click at [697, 472] on link "2" at bounding box center [706, 468] width 24 height 24
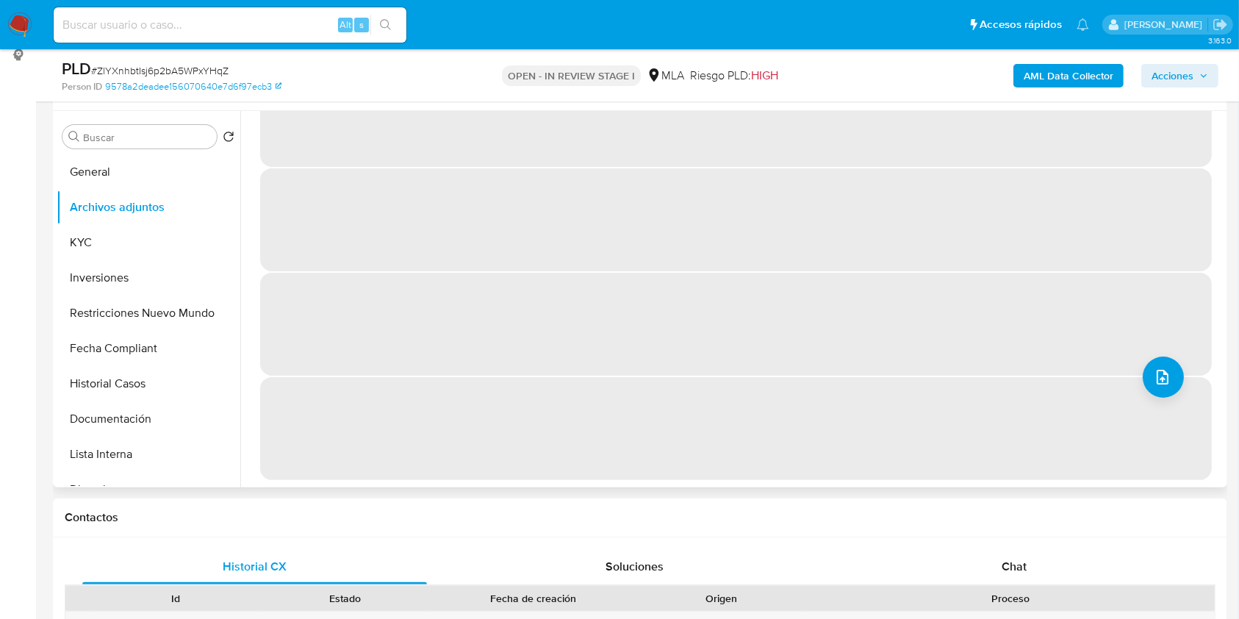
scroll to position [0, 0]
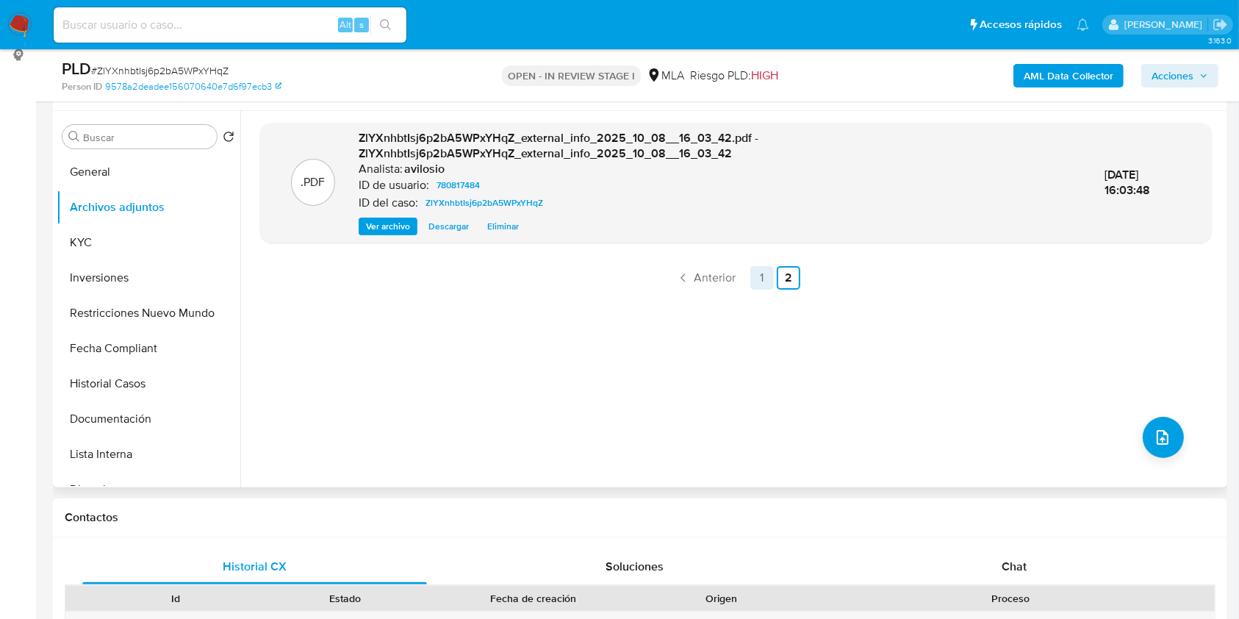
click at [752, 278] on link "1" at bounding box center [762, 278] width 24 height 24
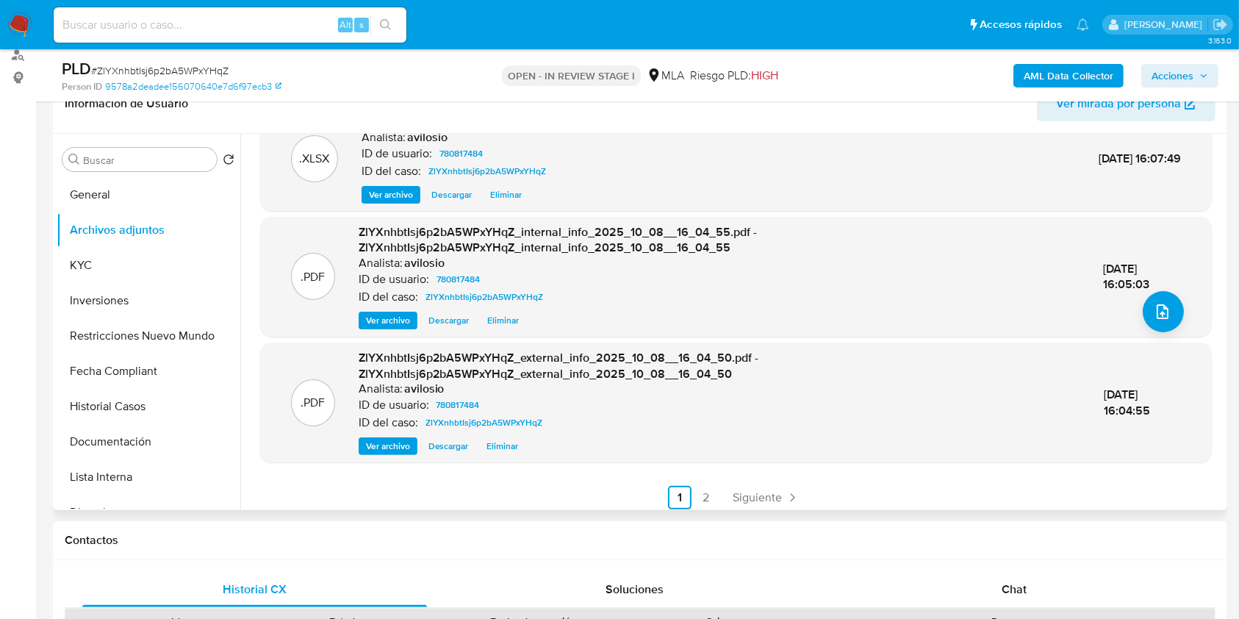
scroll to position [155, 0]
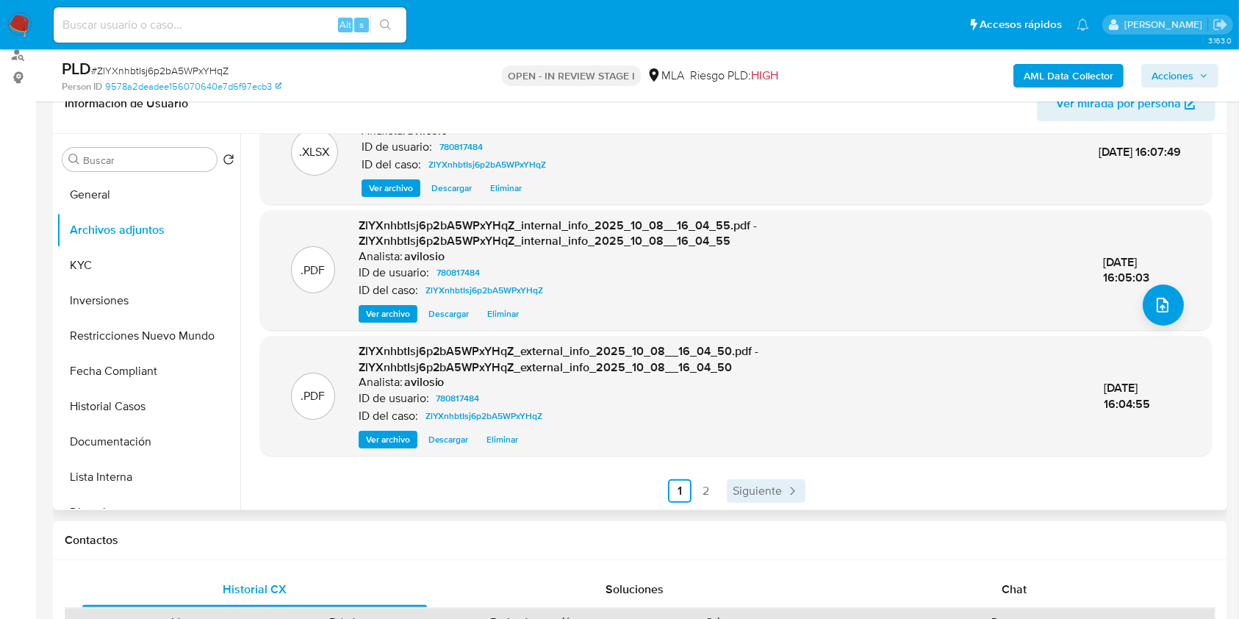
click at [757, 489] on span "Siguiente" at bounding box center [756, 491] width 49 height 12
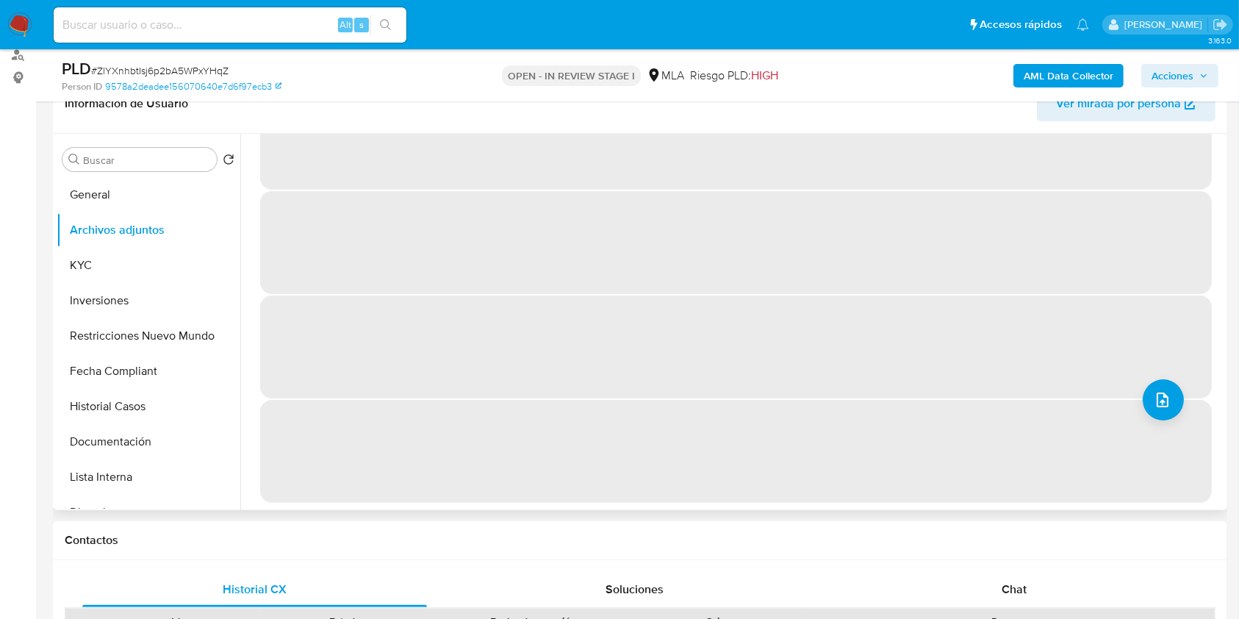
scroll to position [0, 0]
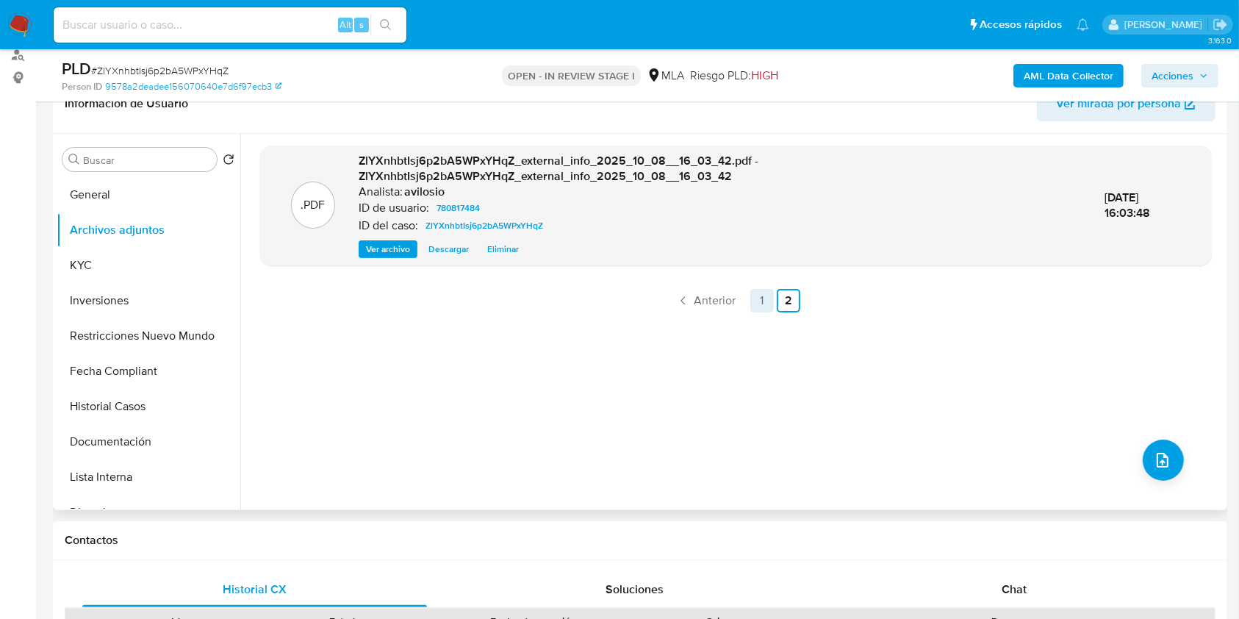
click at [755, 295] on link "1" at bounding box center [762, 301] width 24 height 24
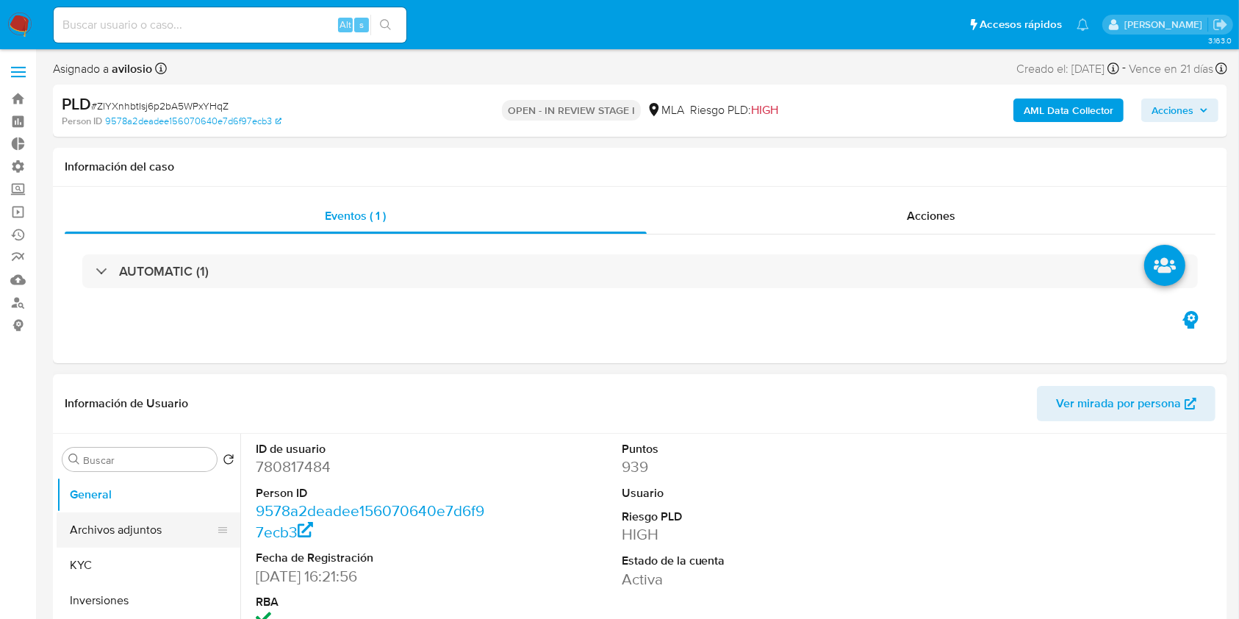
select select "10"
click at [126, 533] on button "Archivos adjuntos" at bounding box center [143, 529] width 172 height 35
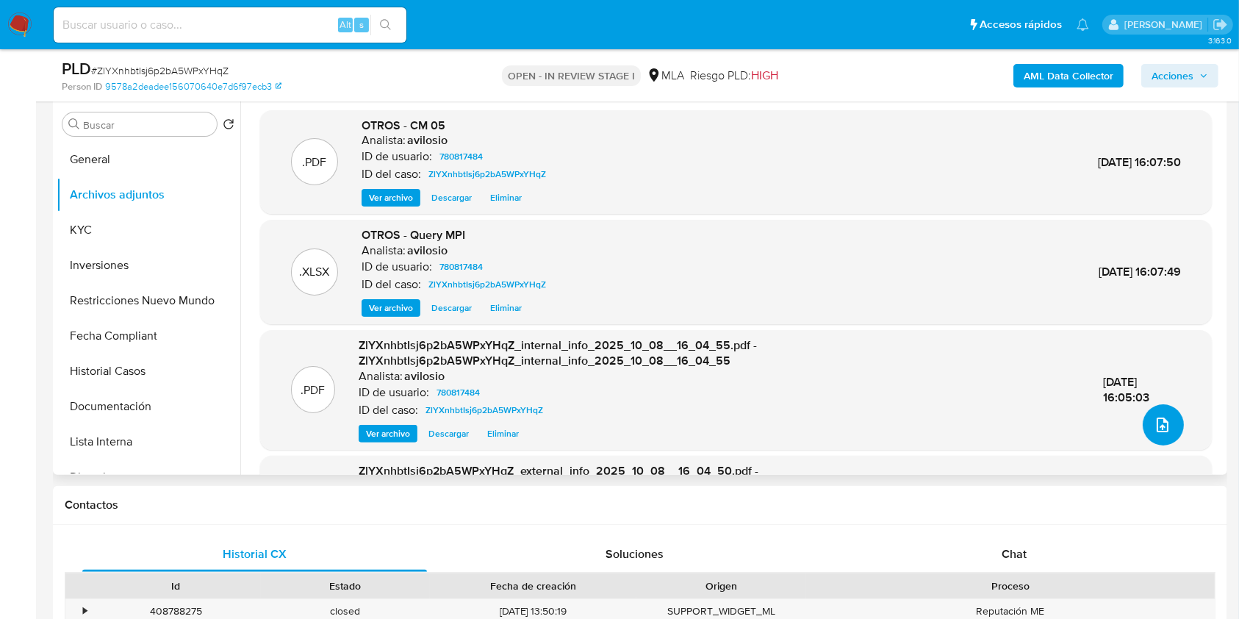
click at [1164, 423] on icon "upload-file" at bounding box center [1162, 425] width 18 height 18
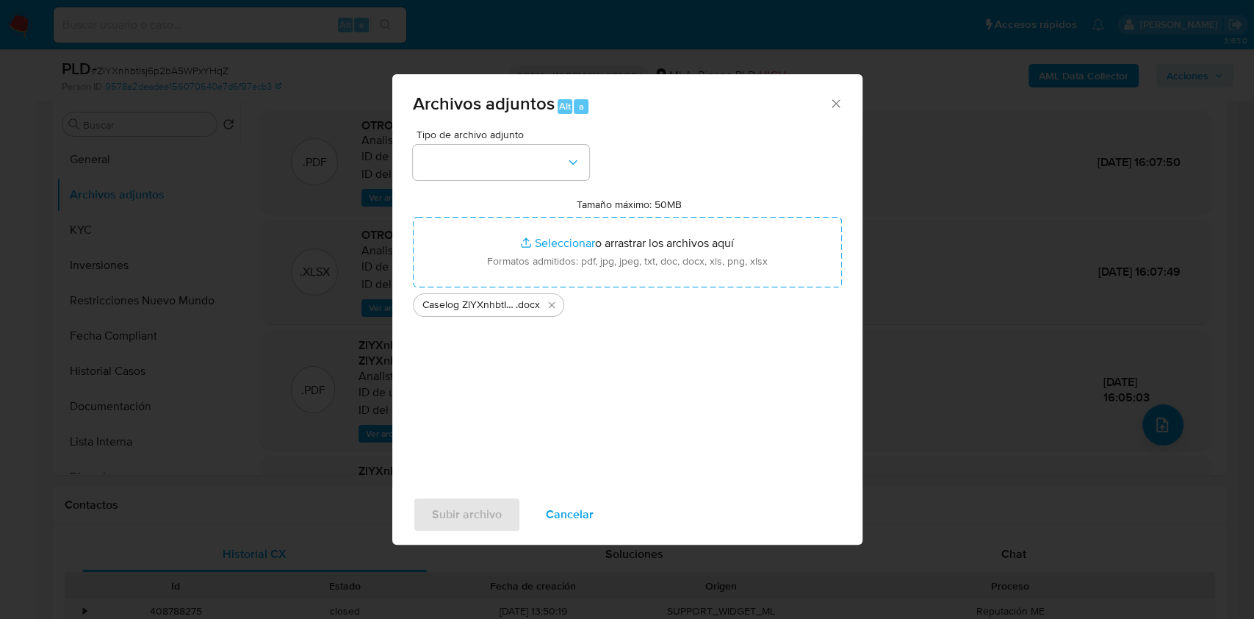
click at [529, 141] on div "Tipo de archivo adjunto" at bounding box center [501, 154] width 176 height 51
click at [523, 162] on button "button" at bounding box center [501, 162] width 176 height 35
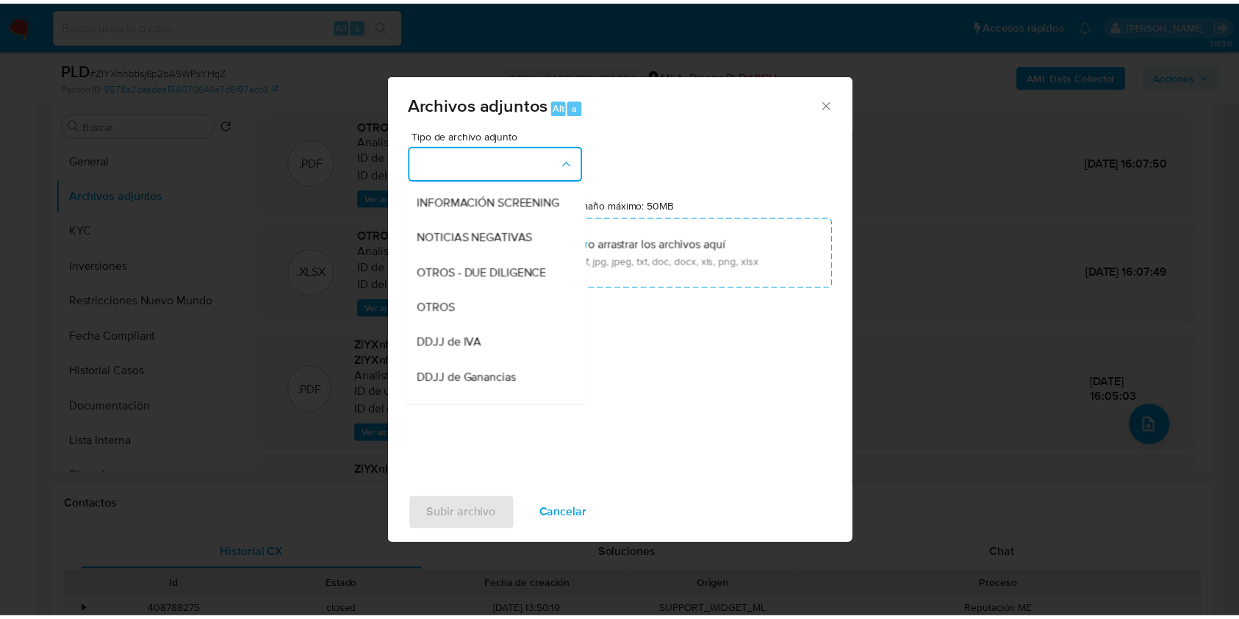
scroll to position [178, 0]
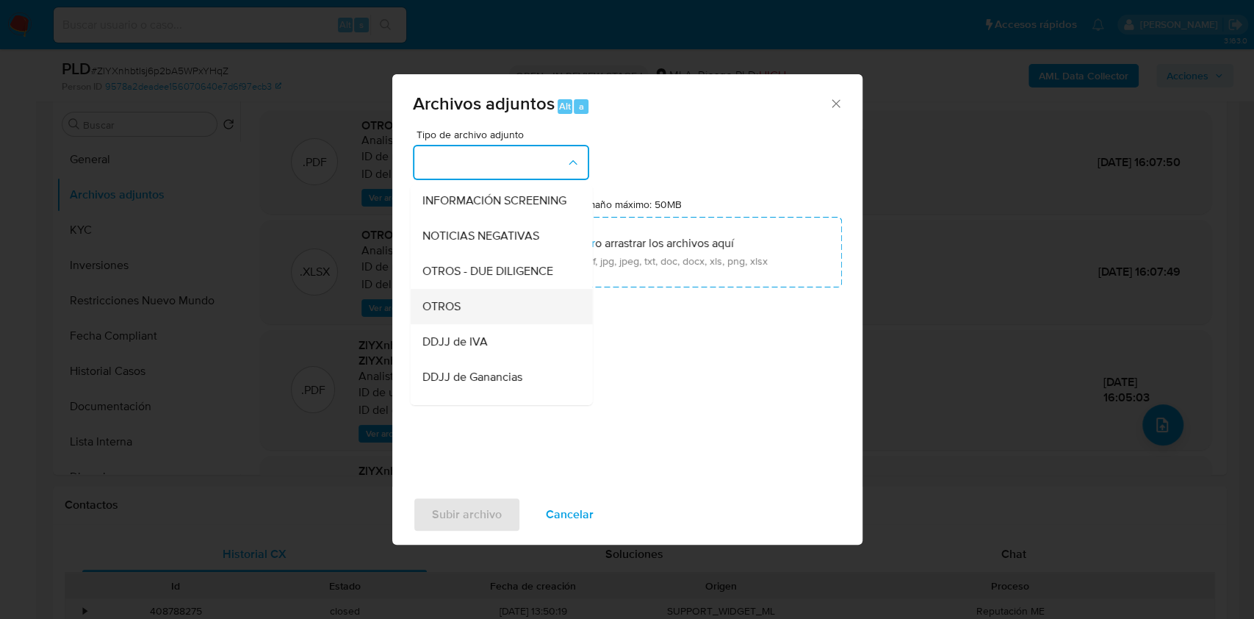
click at [487, 324] on div "OTROS" at bounding box center [497, 306] width 150 height 35
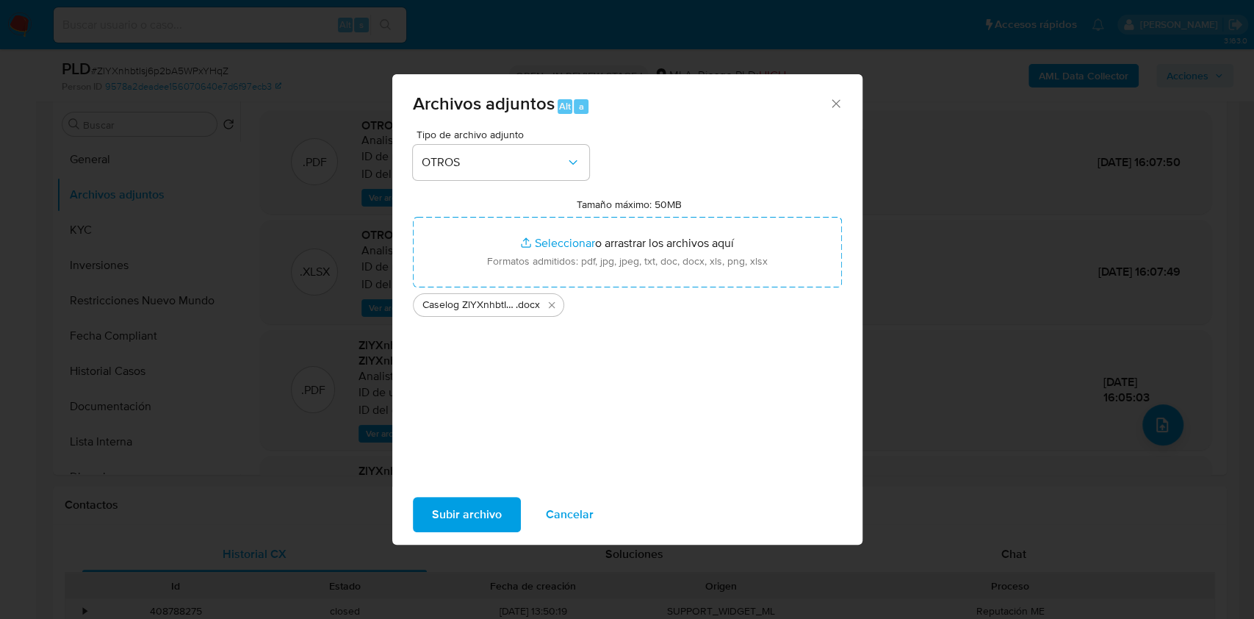
click at [463, 532] on div "Subir archivo Cancelar" at bounding box center [627, 514] width 470 height 56
click at [482, 514] on span "Subir archivo" at bounding box center [467, 514] width 70 height 32
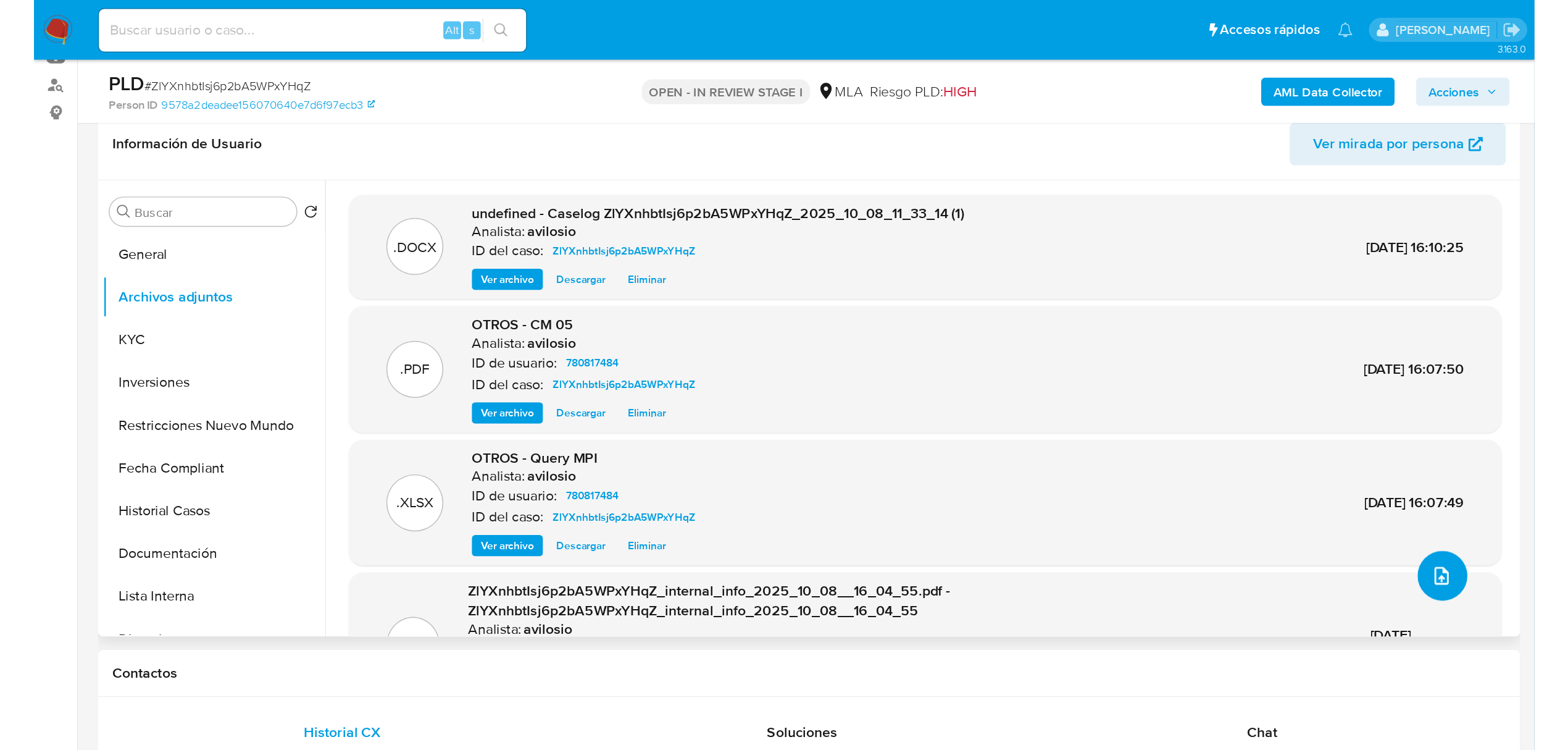
scroll to position [195, 0]
